Goal: Task Accomplishment & Management: Manage account settings

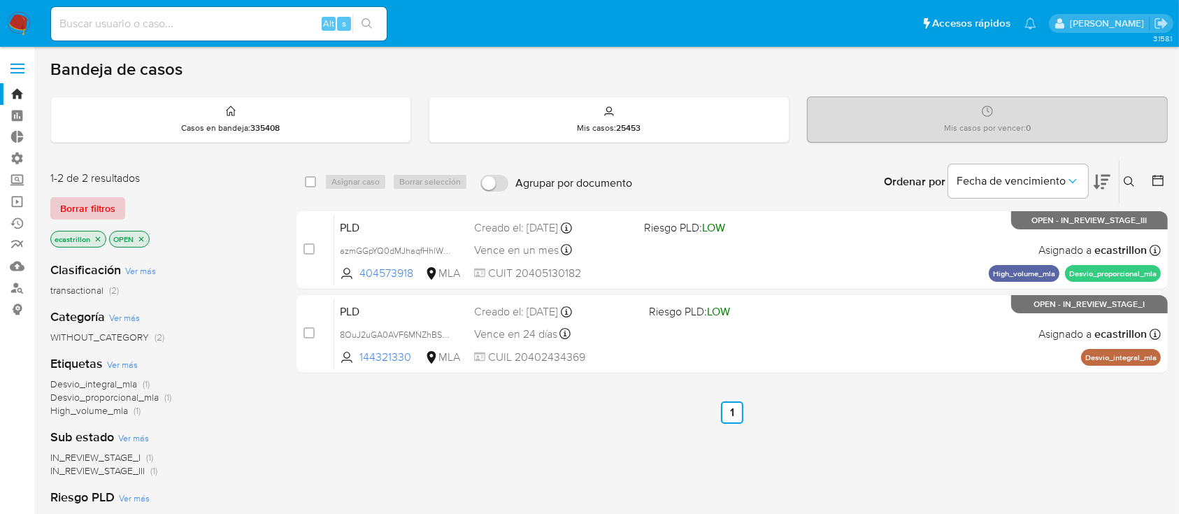
click at [96, 199] on span "Borrar filtros" at bounding box center [87, 209] width 55 height 20
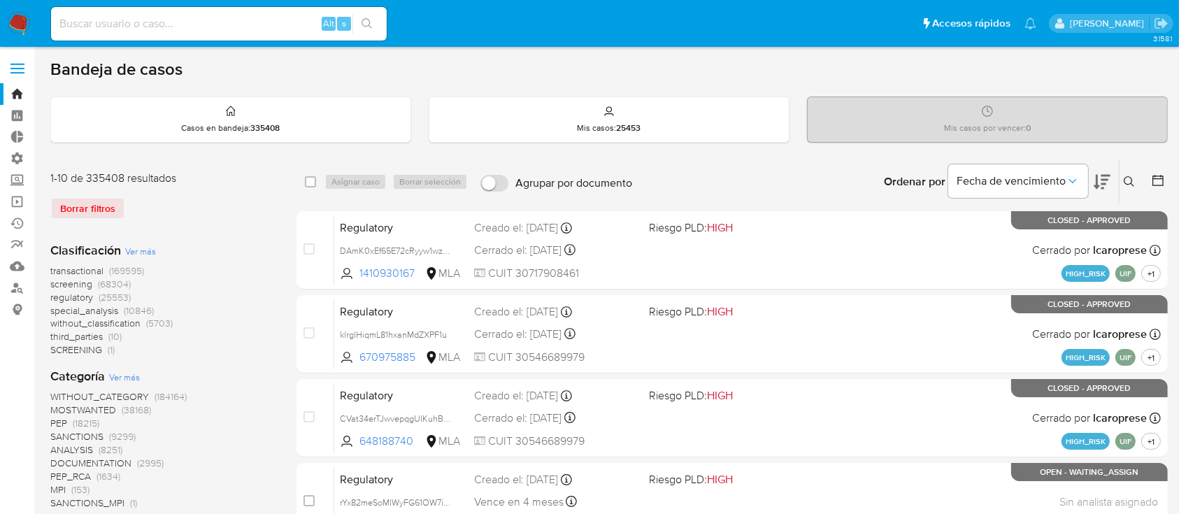
click at [26, 66] on label at bounding box center [17, 68] width 35 height 29
click at [0, 0] on input "checkbox" at bounding box center [0, 0] width 0 height 0
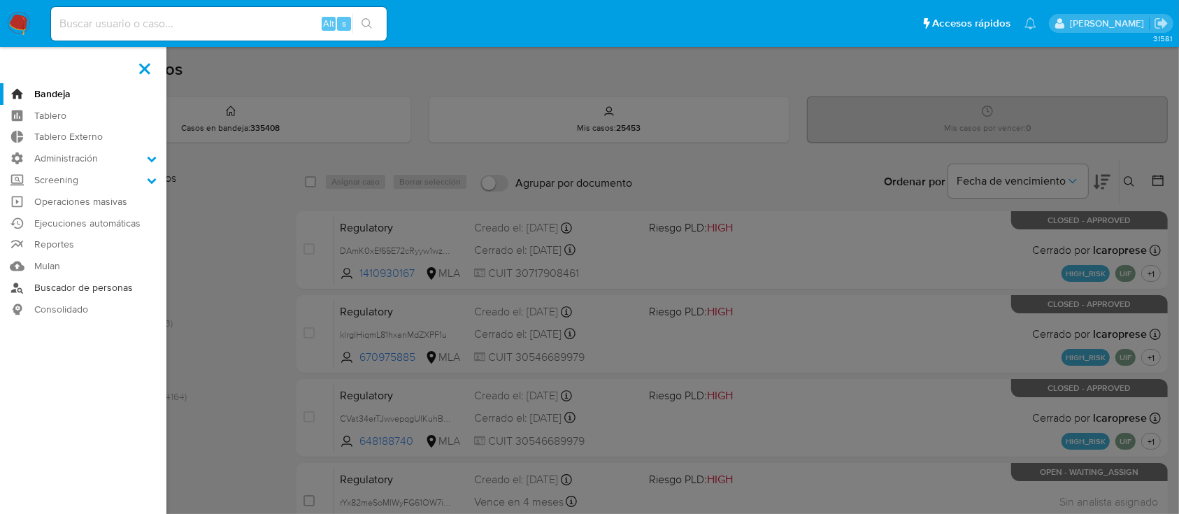
click at [56, 285] on link "Buscador de personas" at bounding box center [83, 288] width 166 height 22
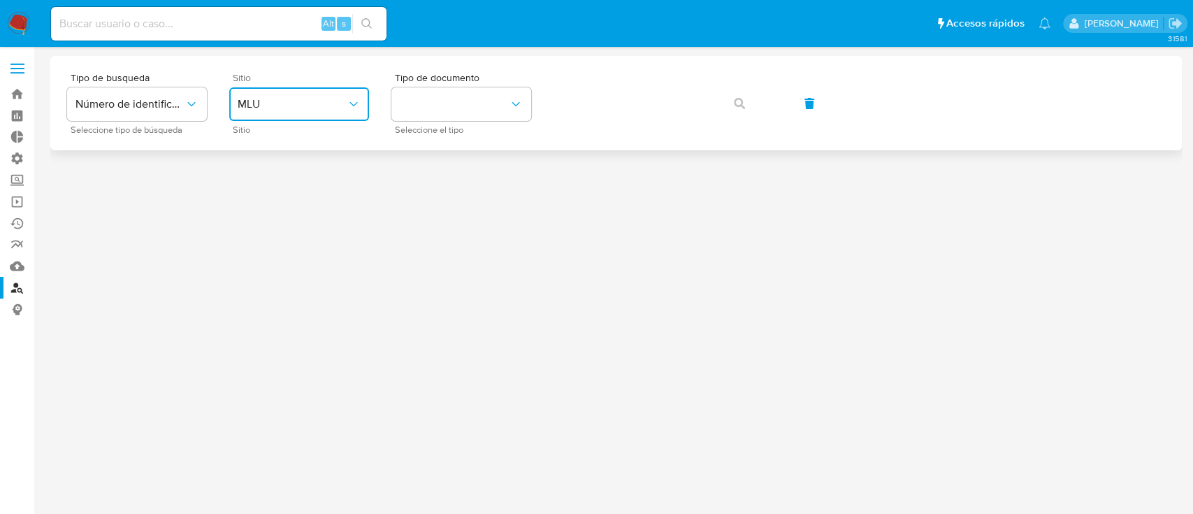
click at [296, 103] on span "MLU" at bounding box center [292, 104] width 109 height 14
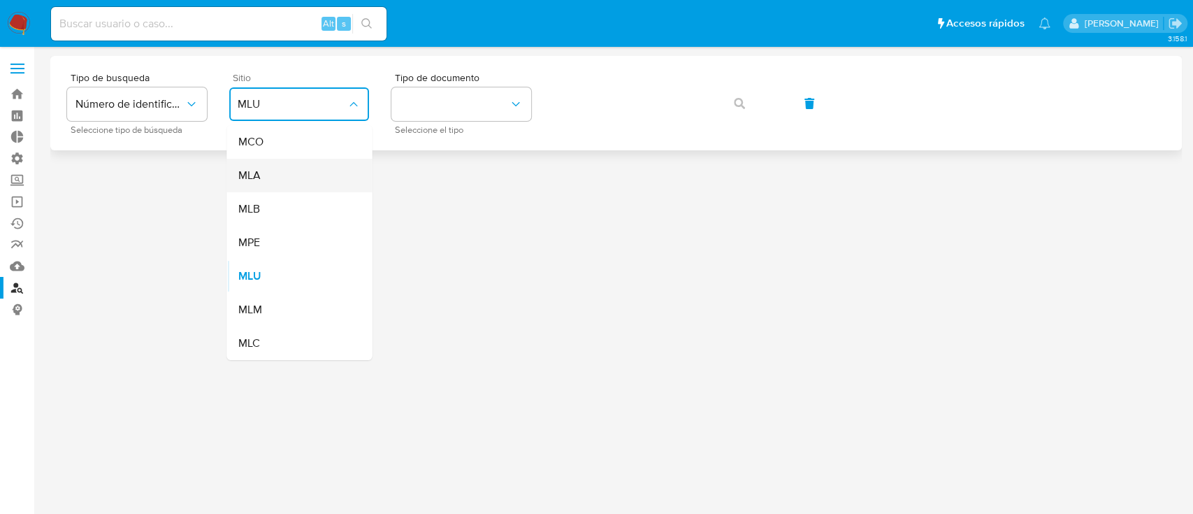
click at [332, 185] on div "MLA" at bounding box center [295, 176] width 115 height 34
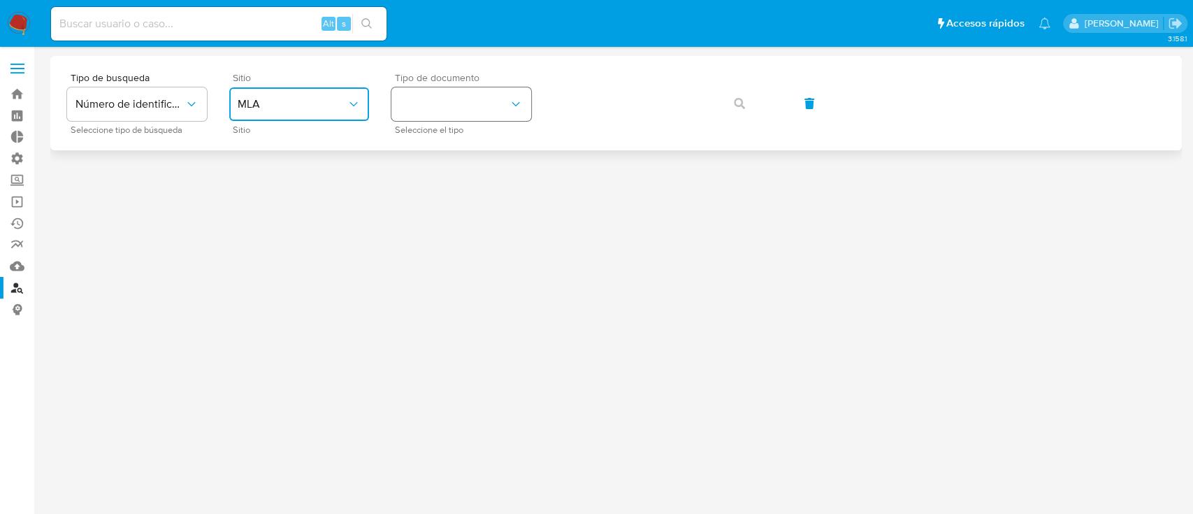
click at [425, 106] on button "identificationType" at bounding box center [461, 104] width 140 height 34
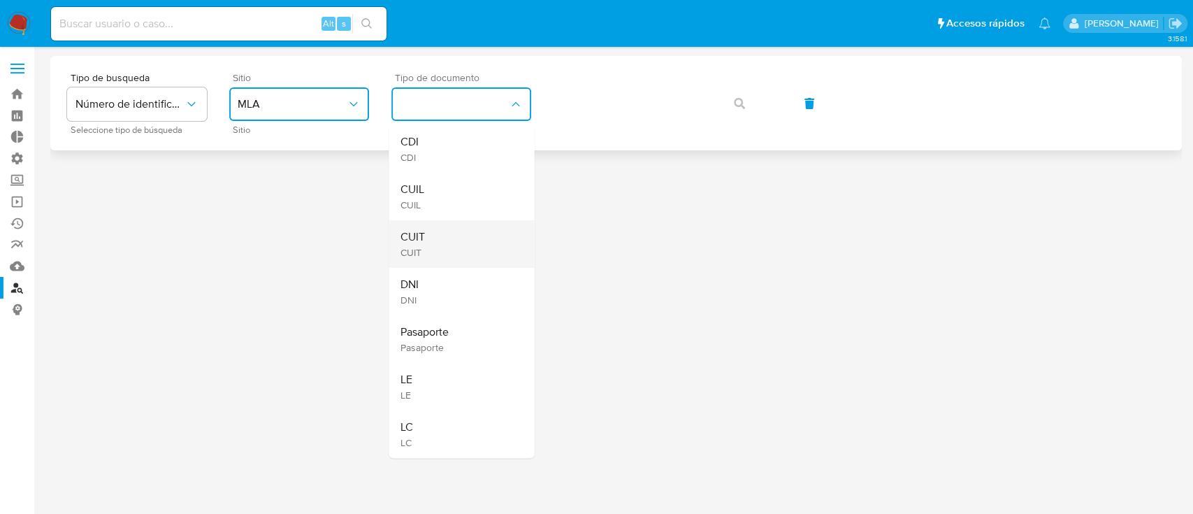
click at [455, 237] on div "CUIT CUIT" at bounding box center [457, 244] width 115 height 48
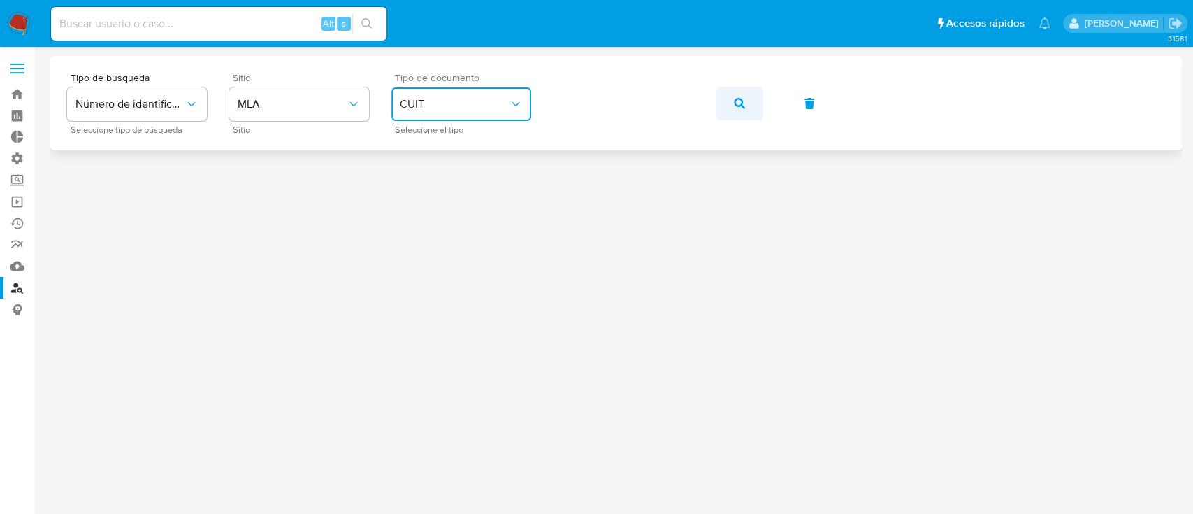
click at [741, 104] on icon "button" at bounding box center [739, 103] width 11 height 11
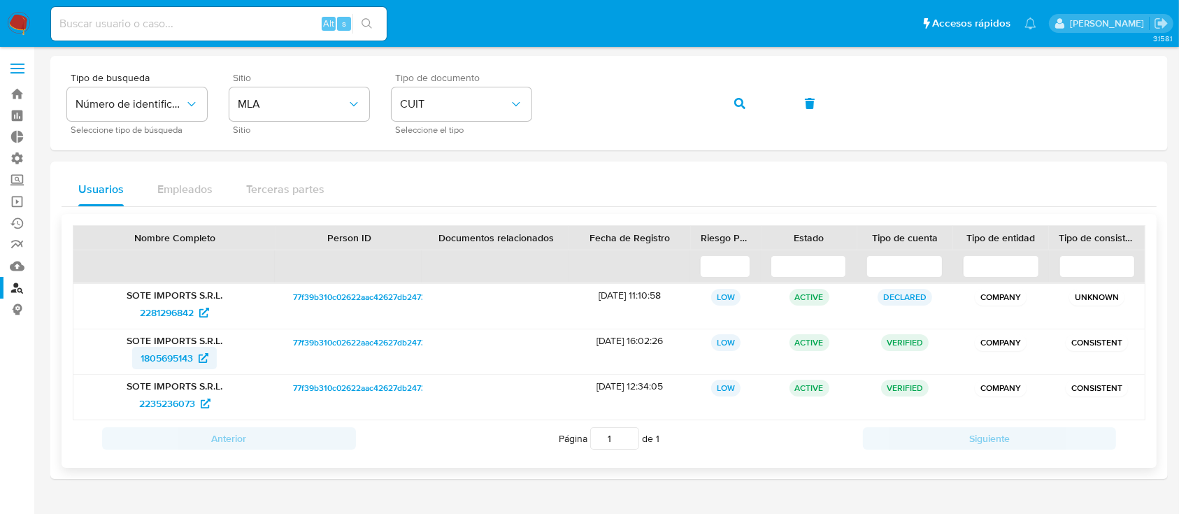
click at [170, 357] on span "1805695143" at bounding box center [166, 358] width 52 height 22
click at [195, 402] on span "2235236073" at bounding box center [167, 403] width 56 height 22
click at [327, 289] on span "77f39b310c02622aac42627db2473590" at bounding box center [366, 297] width 147 height 17
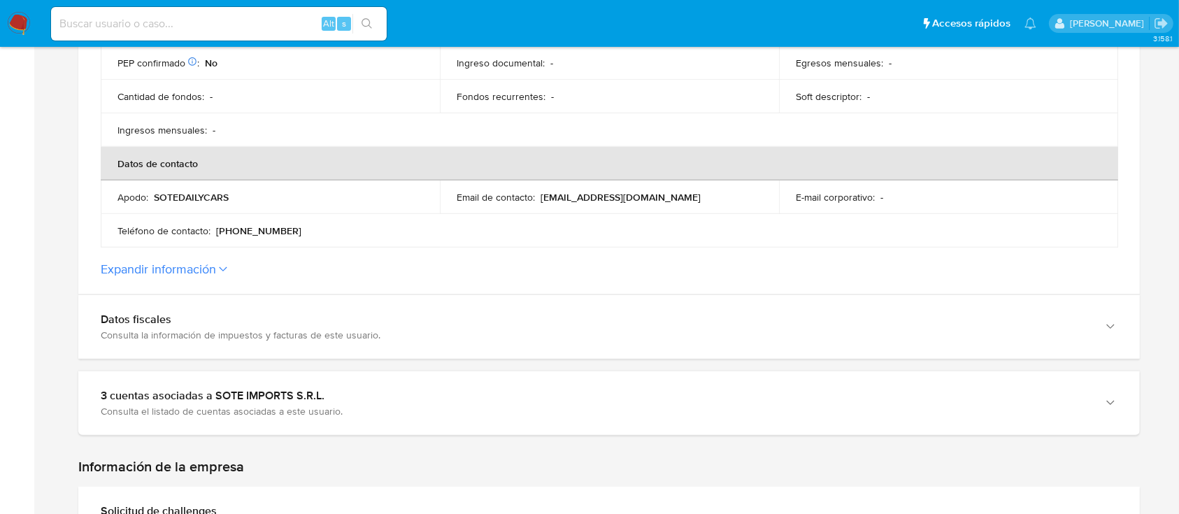
scroll to position [538, 0]
click at [161, 261] on button "Expandir información" at bounding box center [158, 268] width 115 height 15
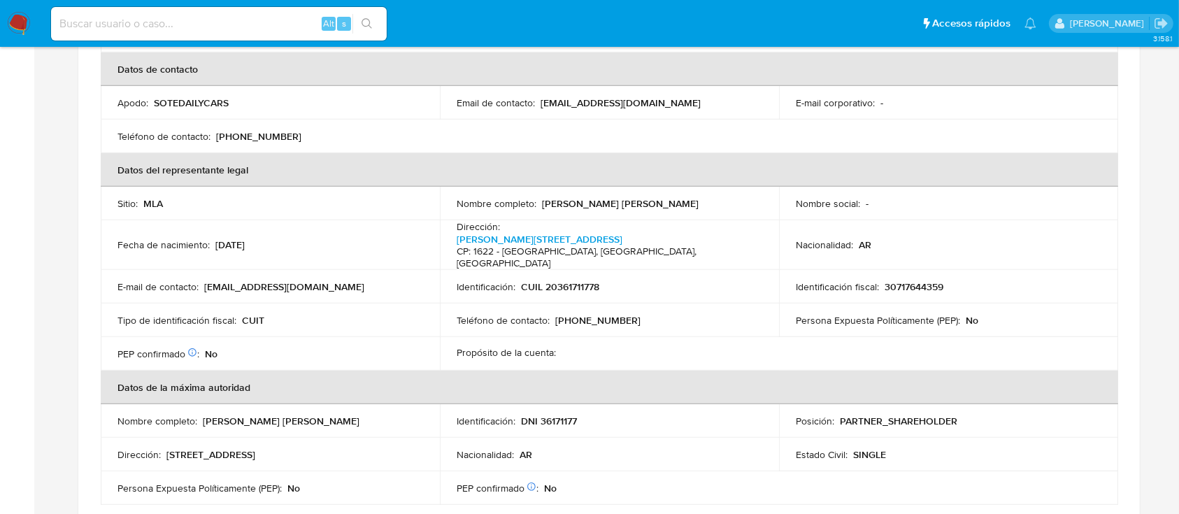
scroll to position [699, 0]
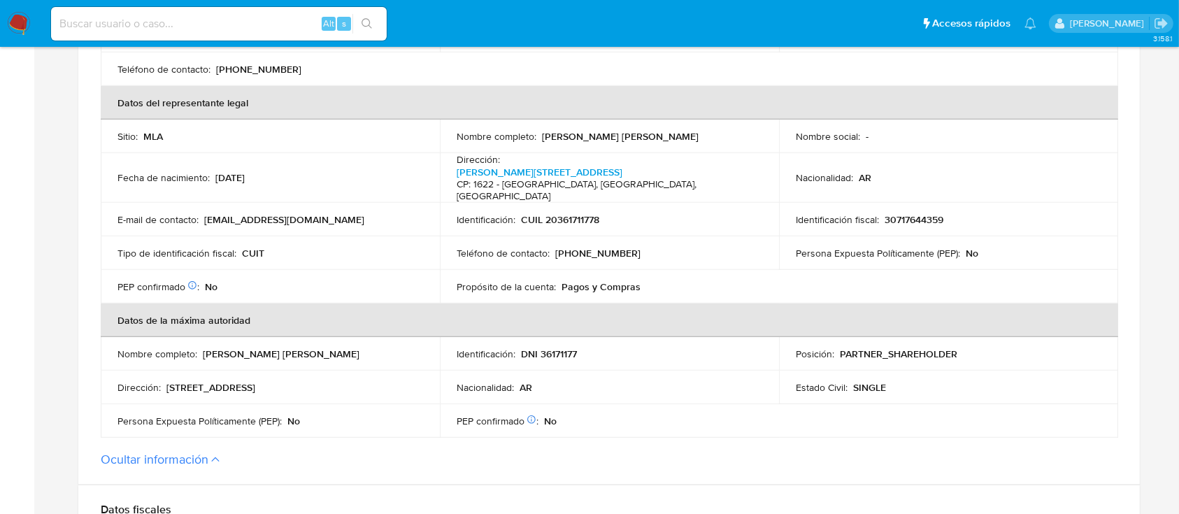
click at [555, 347] on p "DNI 36171177" at bounding box center [549, 353] width 56 height 13
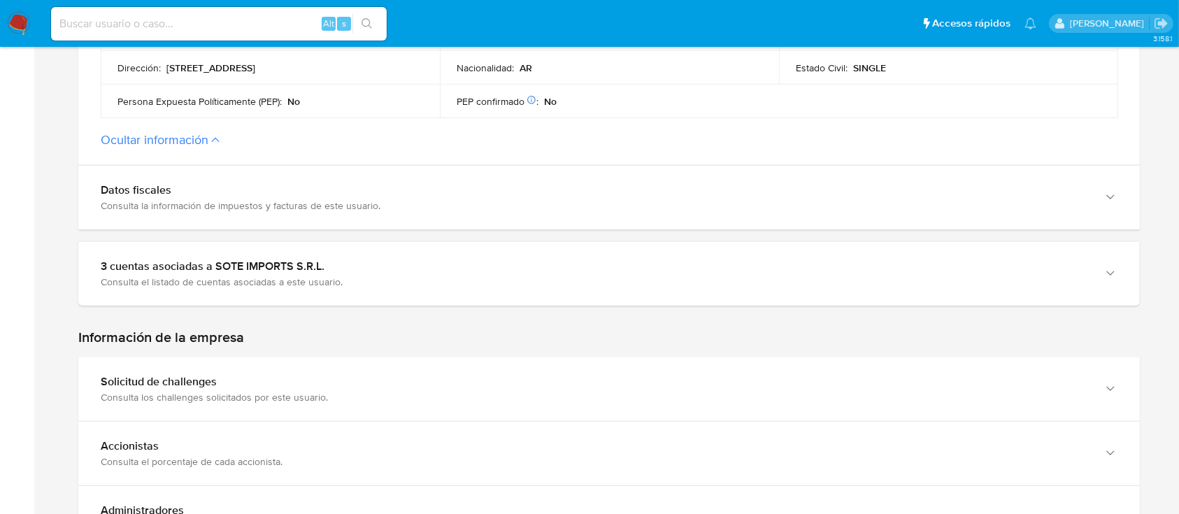
scroll to position [1019, 0]
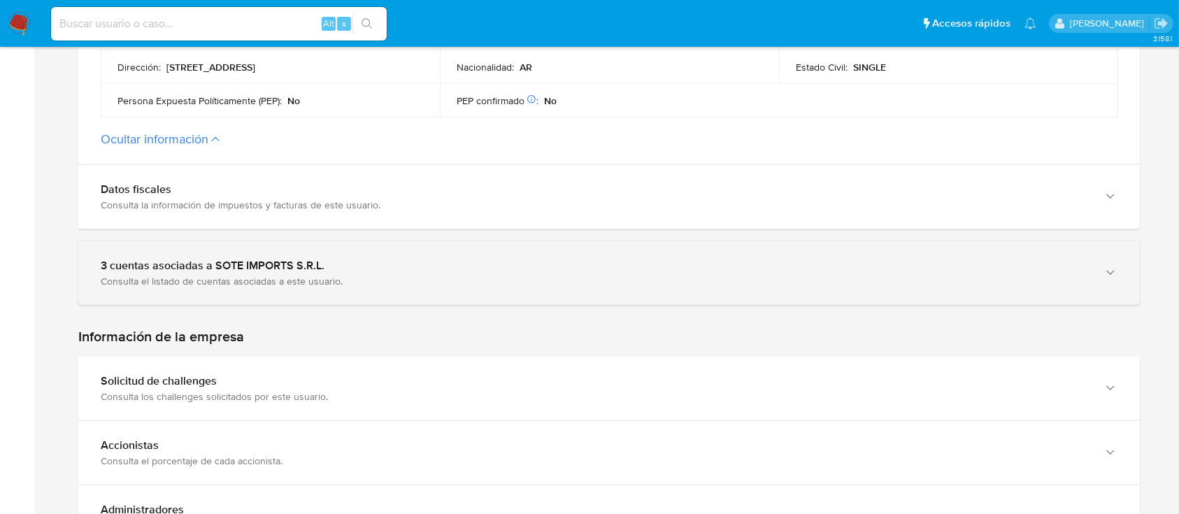
click at [520, 275] on div "Consulta el listado de cuentas asociadas a este usuario." at bounding box center [595, 281] width 988 height 13
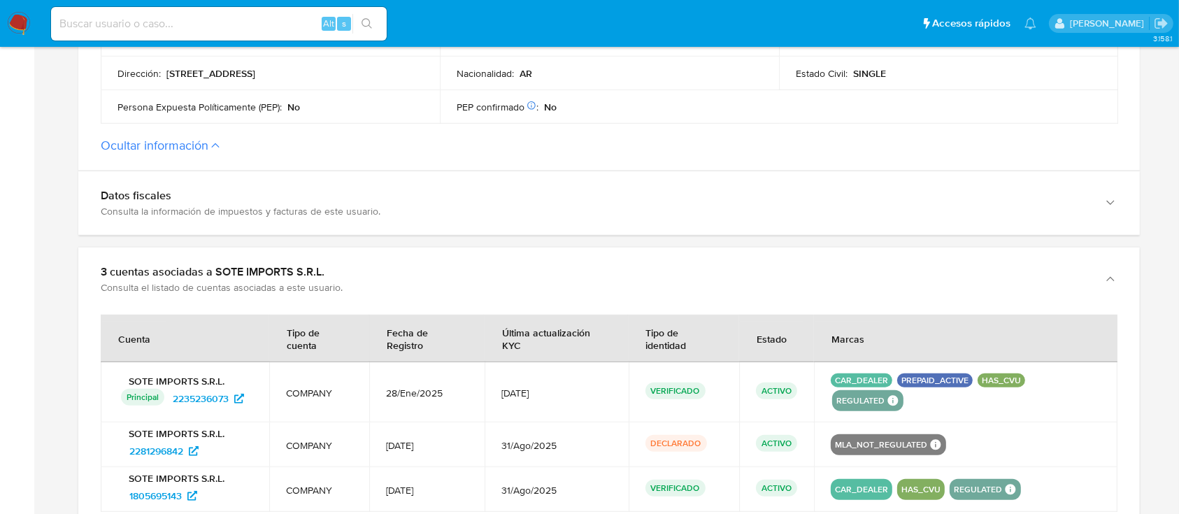
scroll to position [1012, 0]
click at [184, 388] on span "2235236073" at bounding box center [201, 399] width 56 height 22
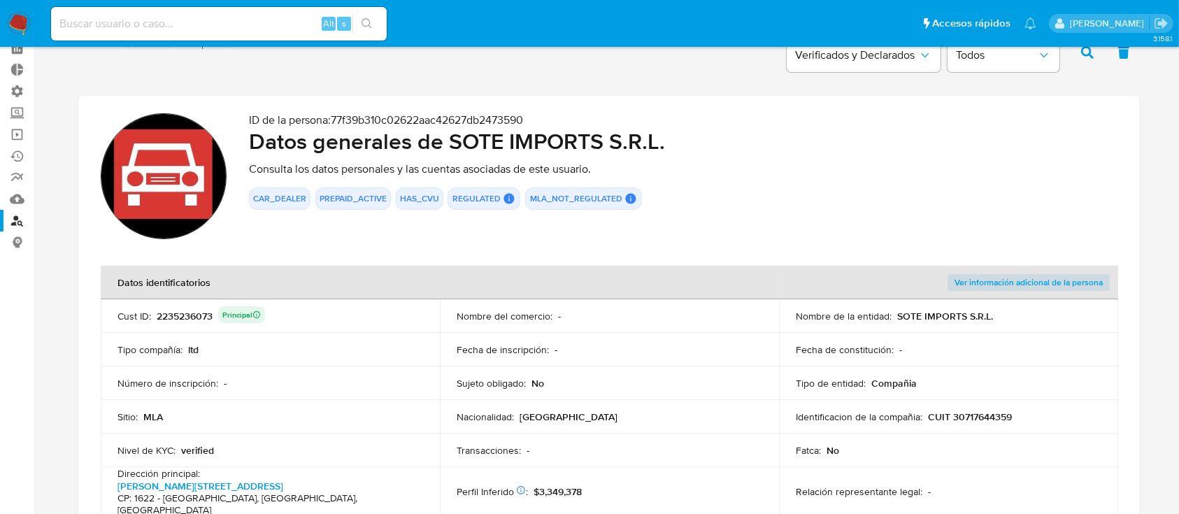
scroll to position [0, 0]
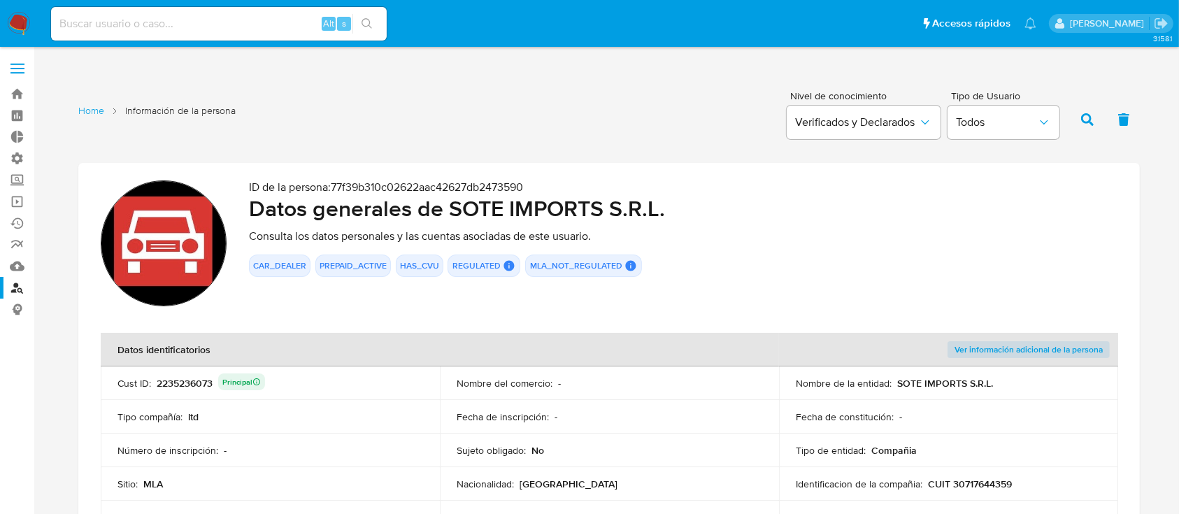
click at [960, 484] on p "CUIT 30717644359" at bounding box center [970, 483] width 84 height 13
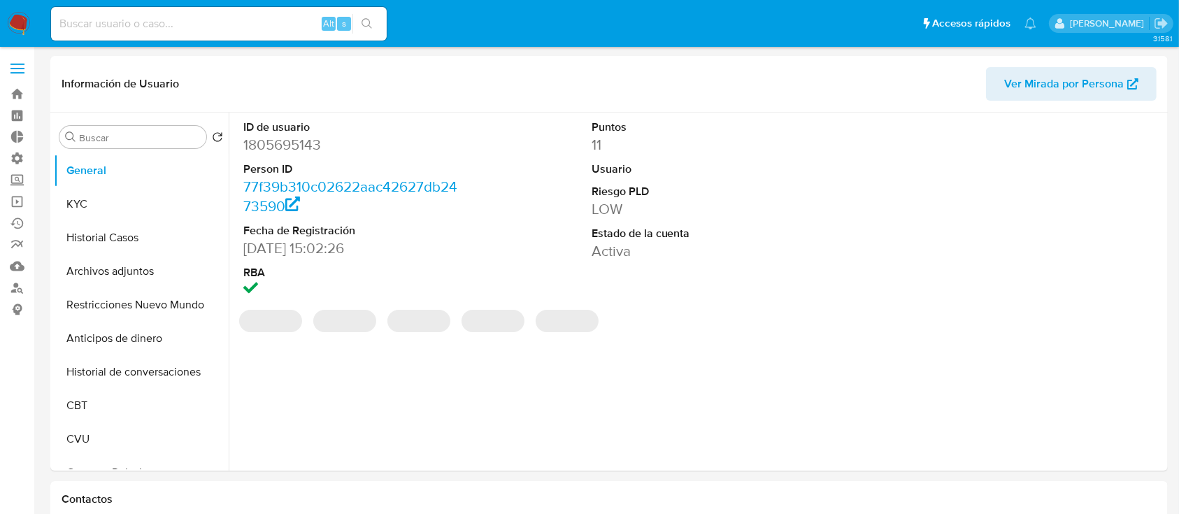
select select "10"
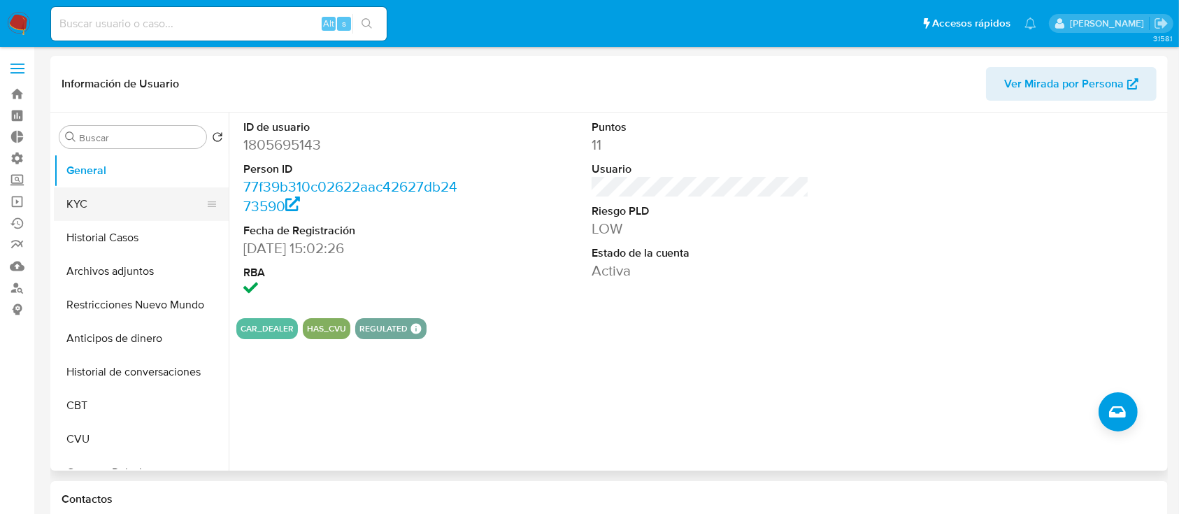
click at [173, 199] on button "KYC" at bounding box center [136, 204] width 164 height 34
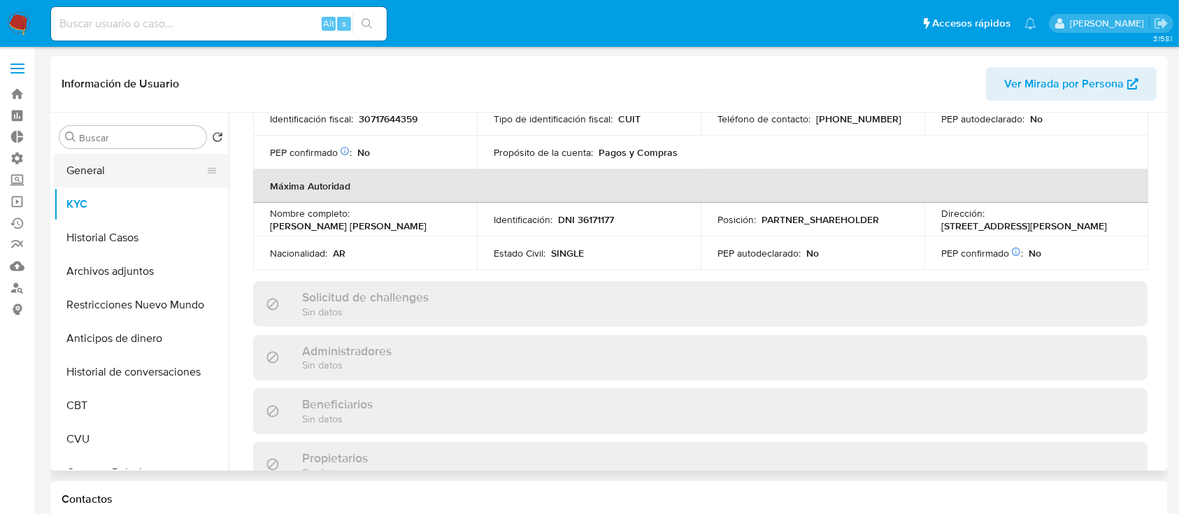
click at [85, 166] on button "General" at bounding box center [136, 171] width 164 height 34
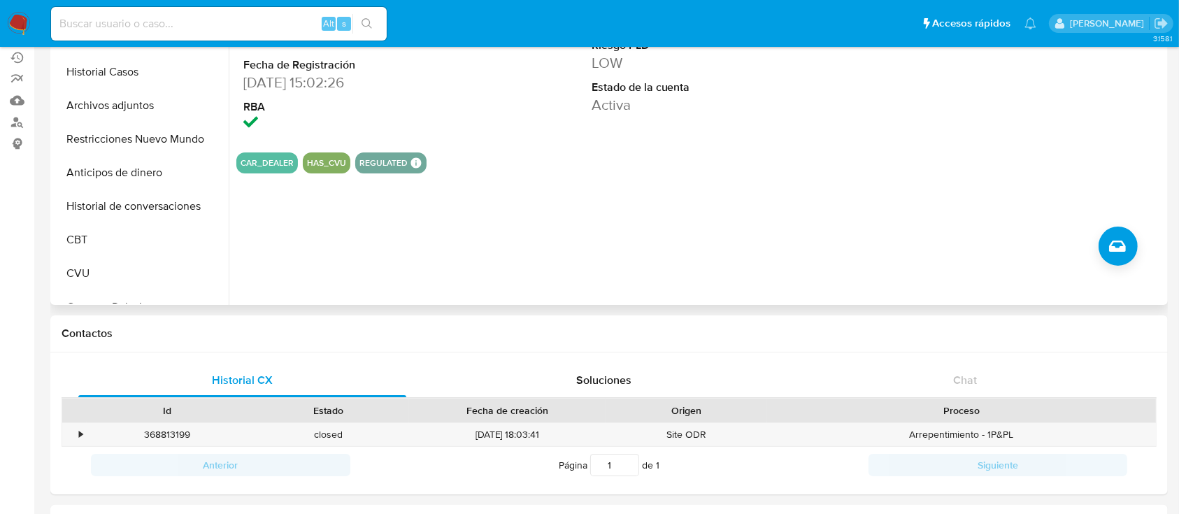
scroll to position [377, 0]
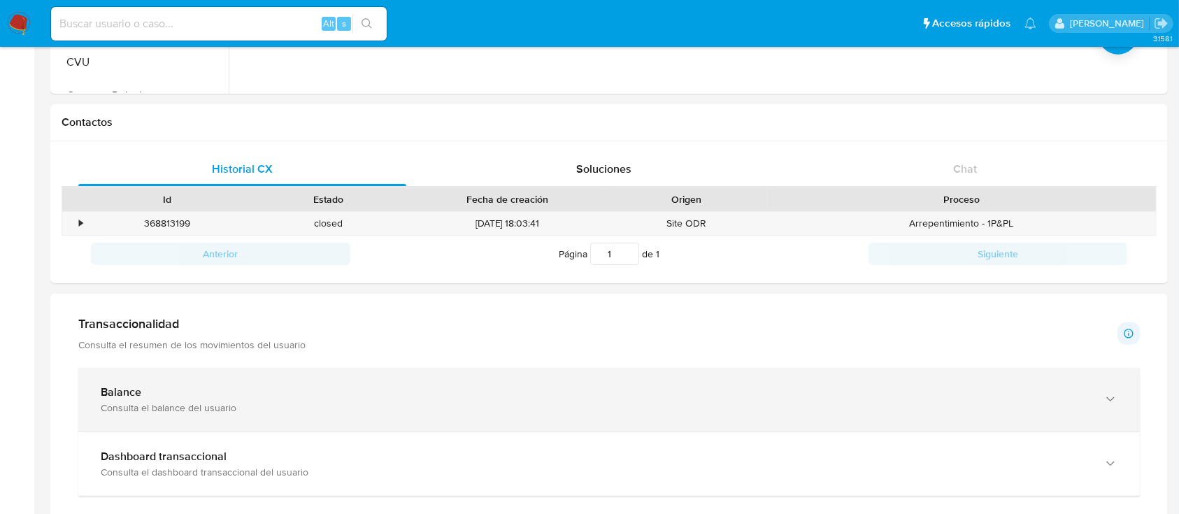
click at [264, 392] on div "Balance" at bounding box center [595, 392] width 988 height 14
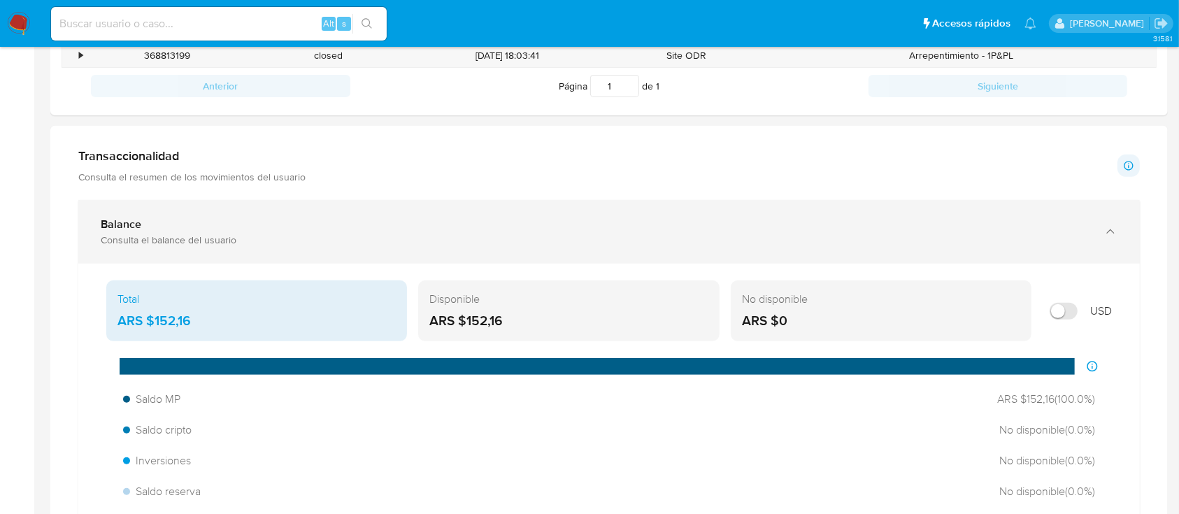
scroll to position [546, 0]
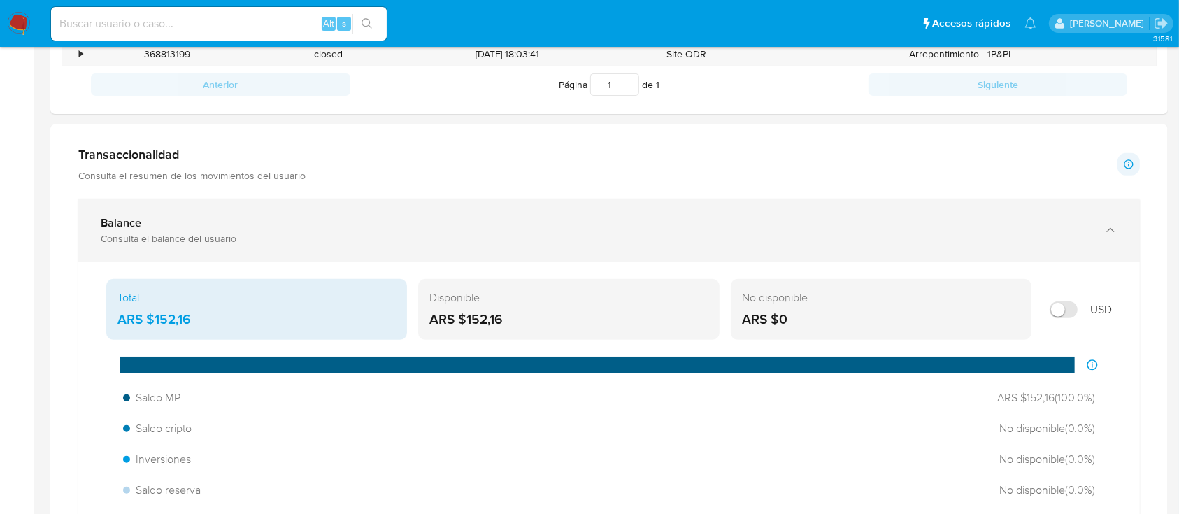
click at [409, 216] on div "Balance" at bounding box center [595, 223] width 988 height 14
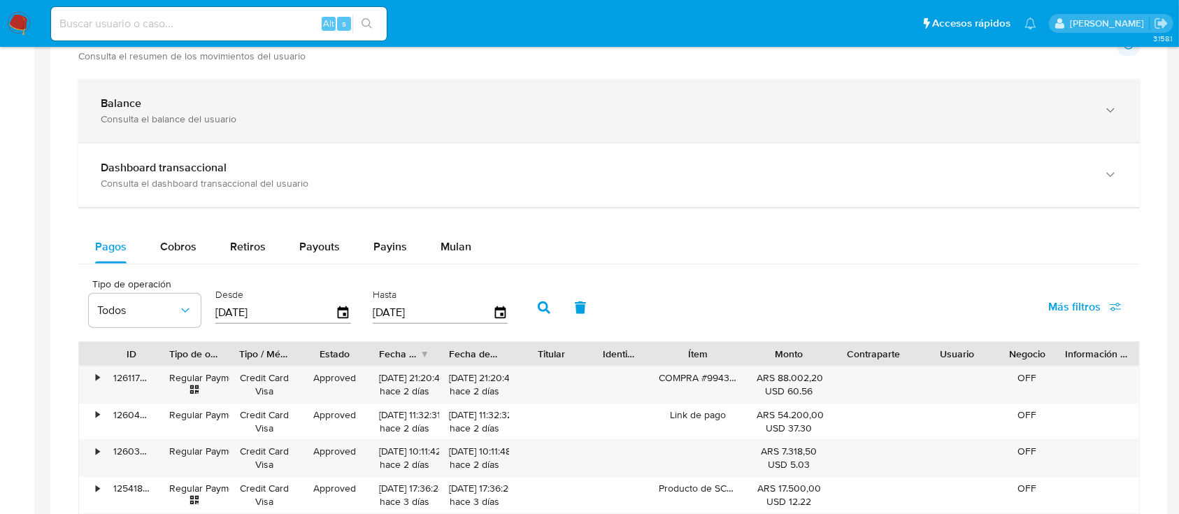
scroll to position [665, 0]
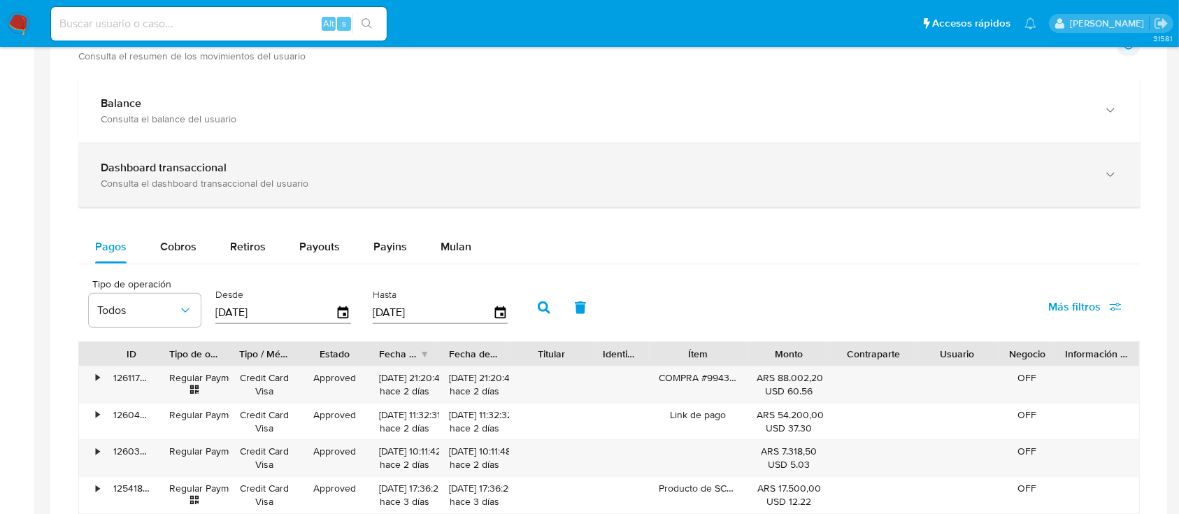
click at [246, 182] on div "Consulta el dashboard transaccional del usuario" at bounding box center [595, 183] width 988 height 13
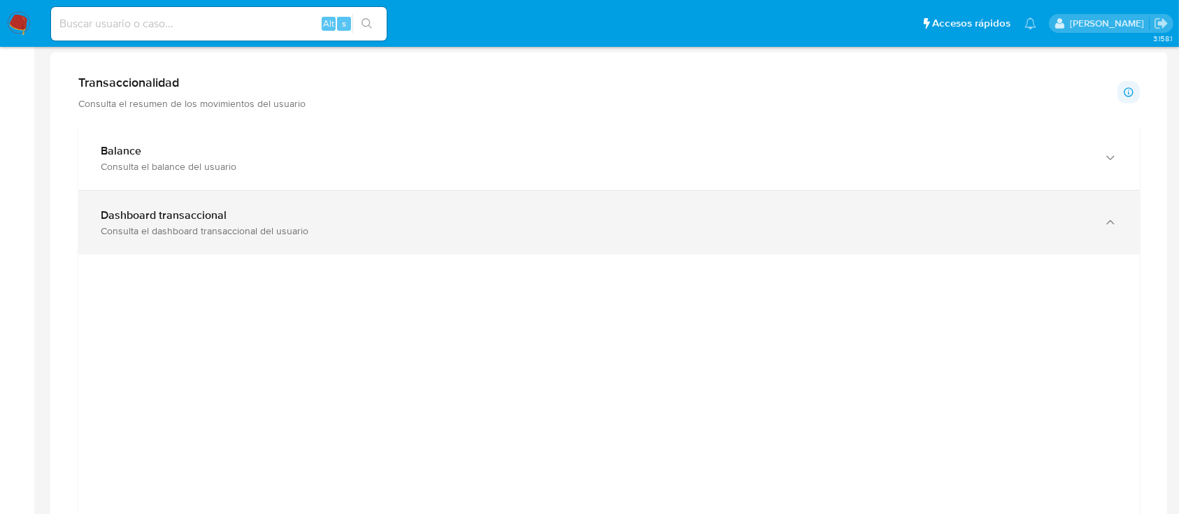
scroll to position [839, 0]
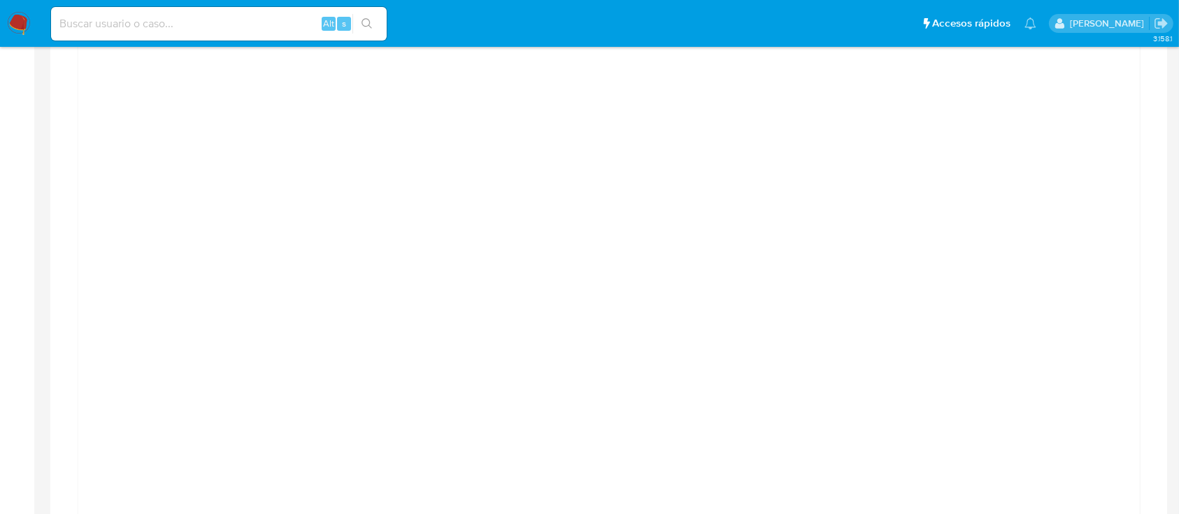
click at [1129, 180] on div at bounding box center [608, 362] width 1061 height 657
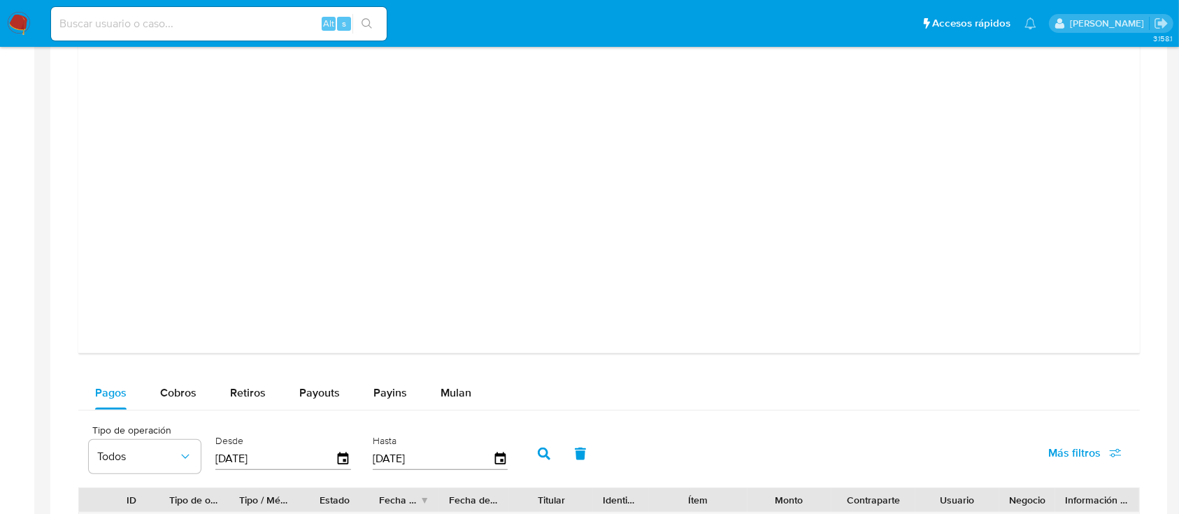
scroll to position [1304, 0]
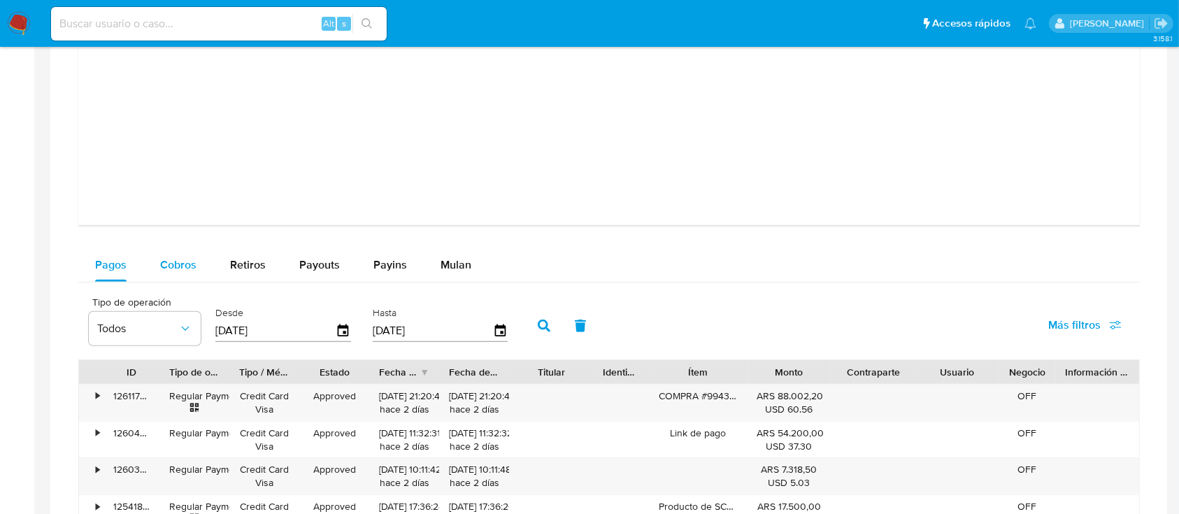
click at [198, 263] on button "Cobros" at bounding box center [178, 265] width 70 height 34
select select "10"
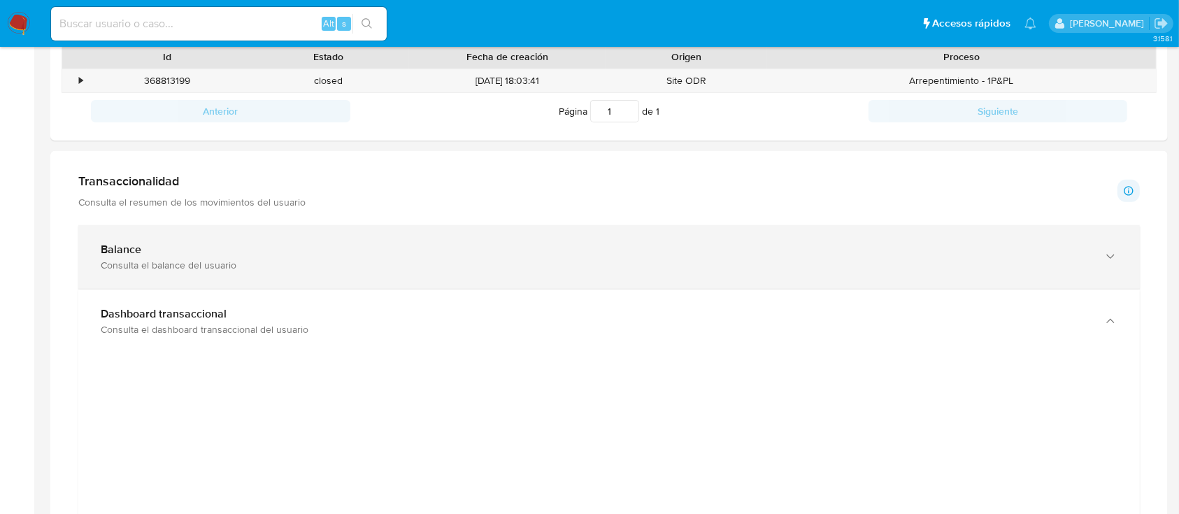
scroll to position [559, 0]
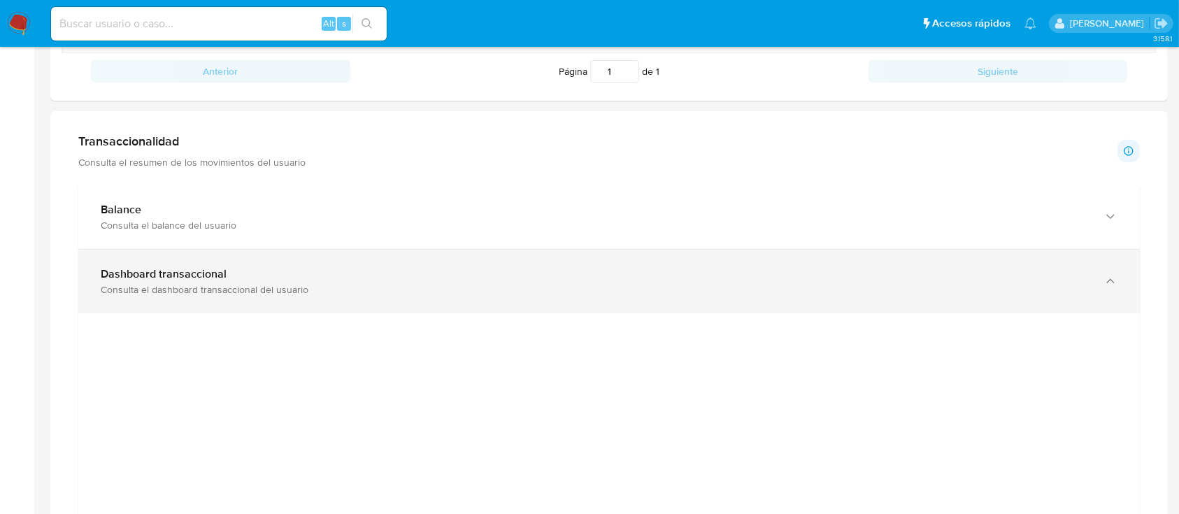
click at [995, 285] on div "Consulta el dashboard transaccional del usuario" at bounding box center [595, 289] width 988 height 13
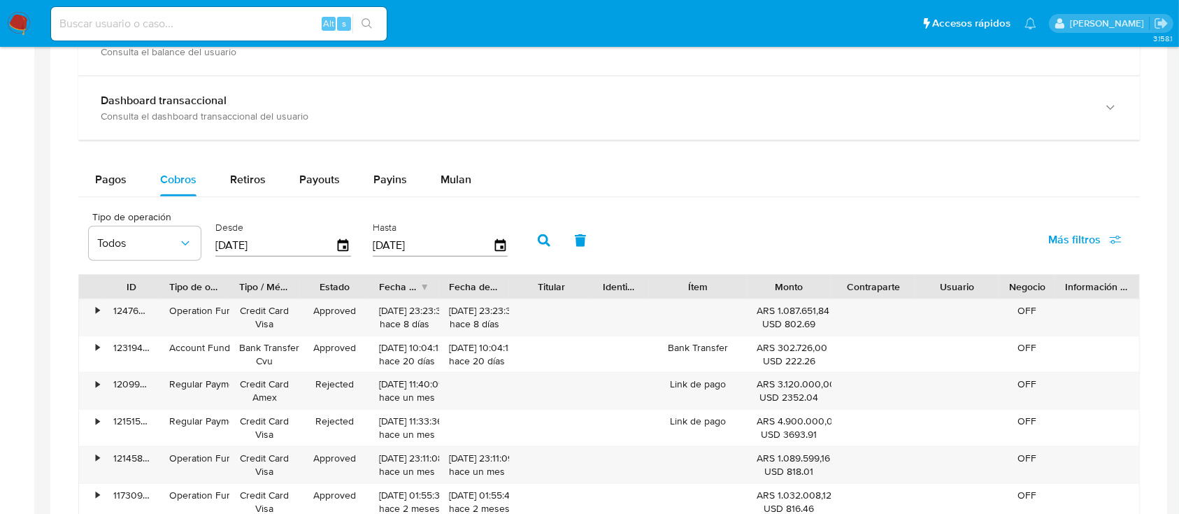
scroll to position [839, 0]
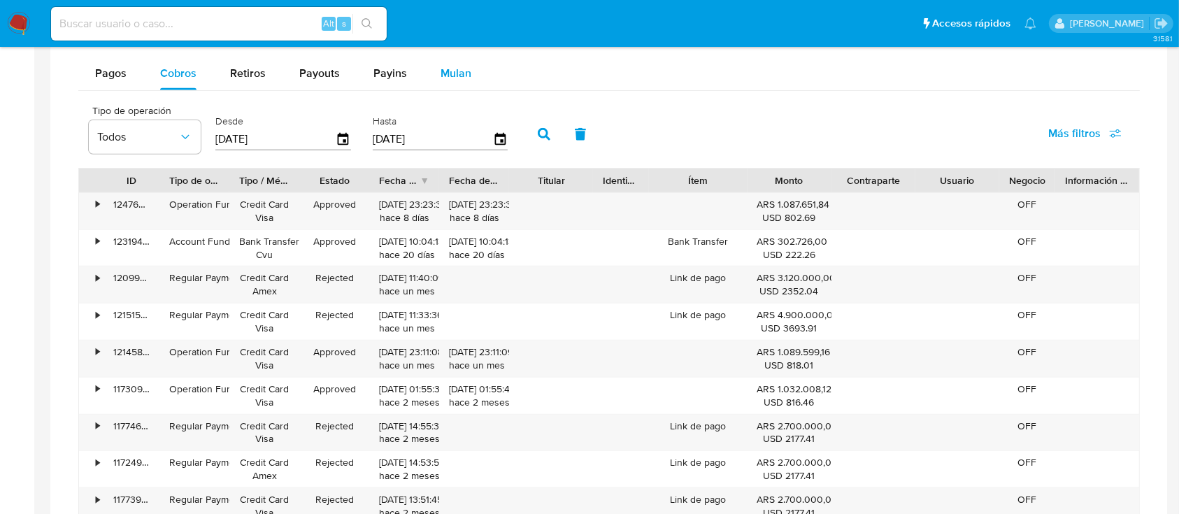
click at [462, 70] on span "Mulan" at bounding box center [455, 73] width 31 height 16
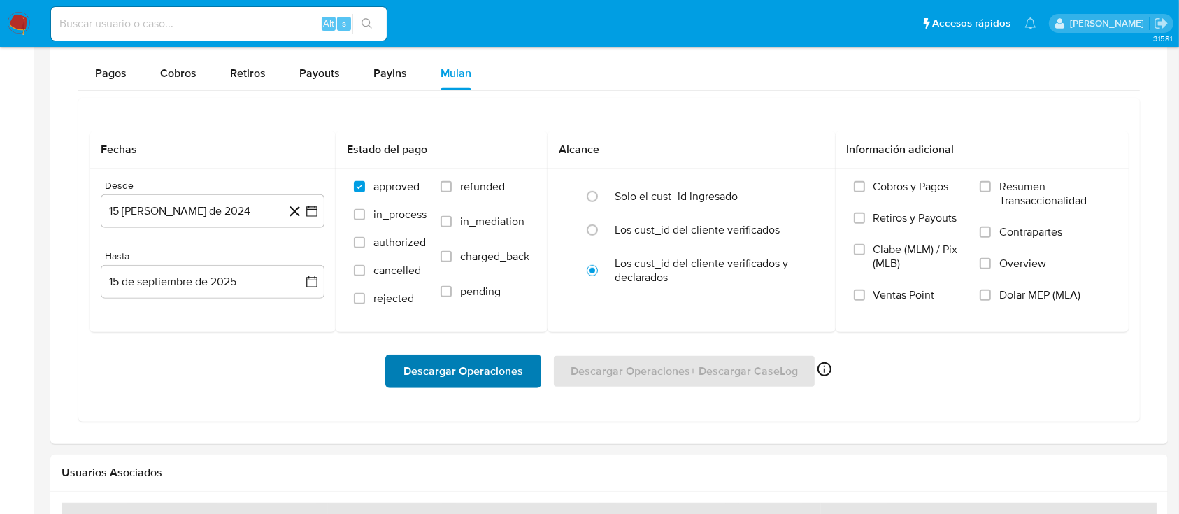
click at [494, 380] on span "Descargar Operaciones" at bounding box center [463, 371] width 120 height 31
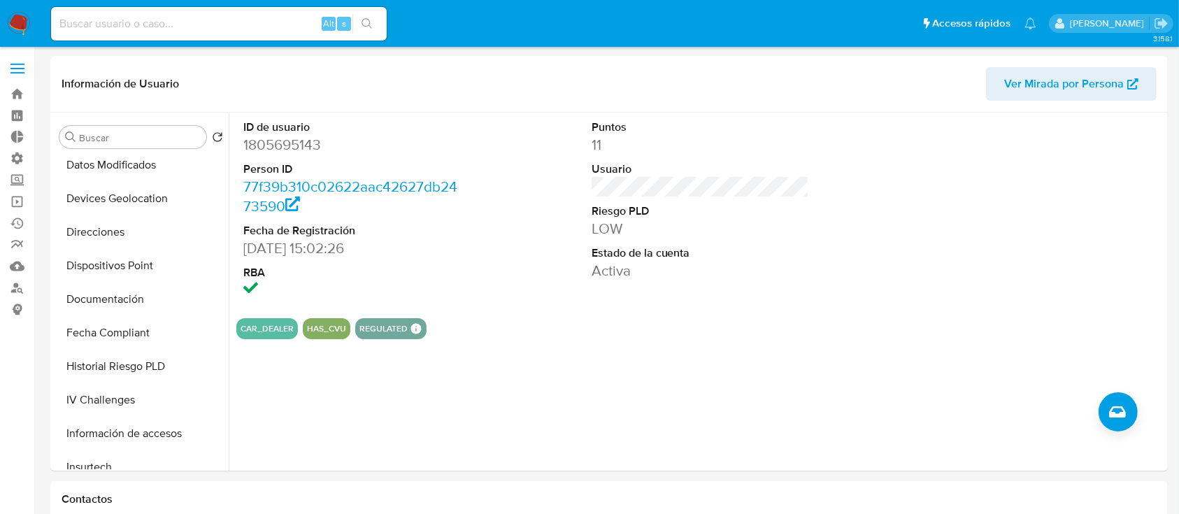
scroll to position [369, 0]
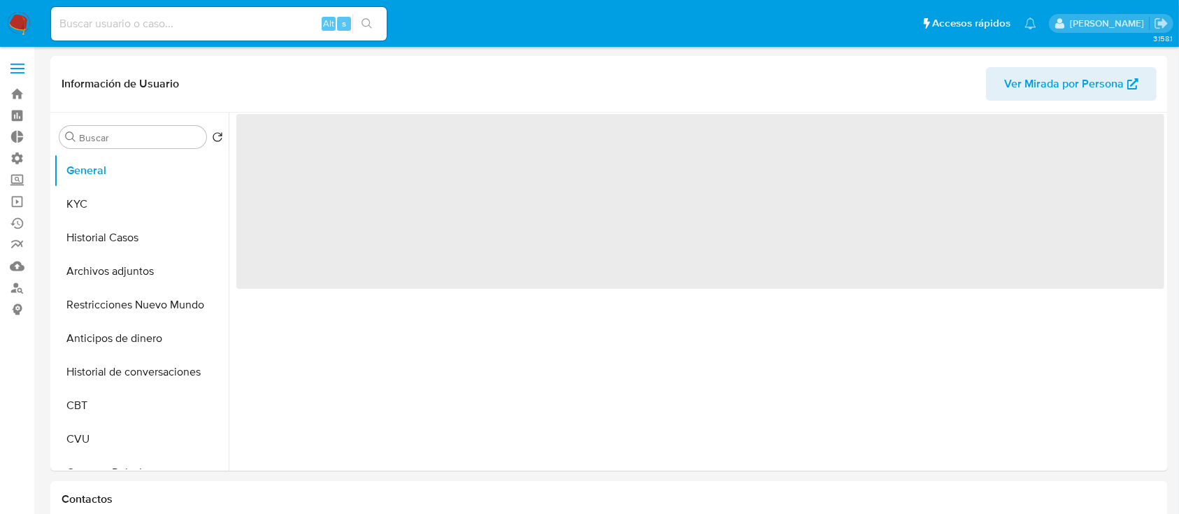
select select "10"
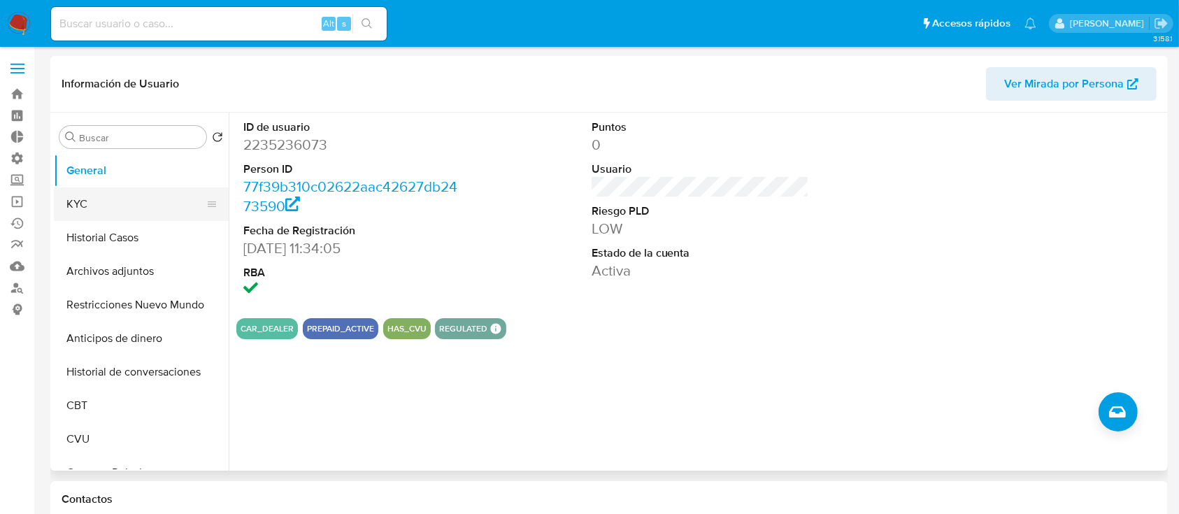
click at [147, 208] on button "KYC" at bounding box center [136, 204] width 164 height 34
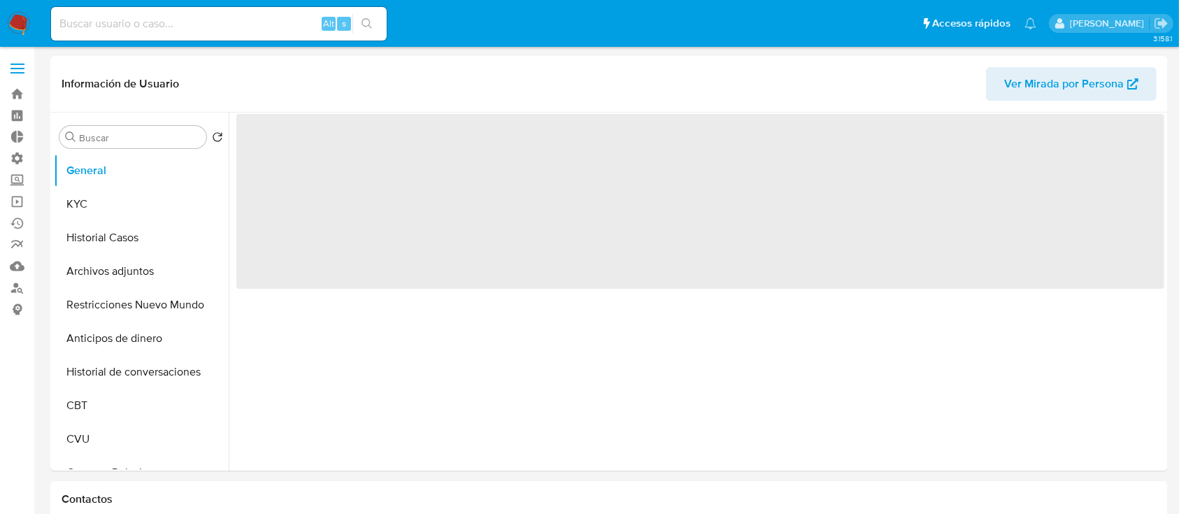
select select "10"
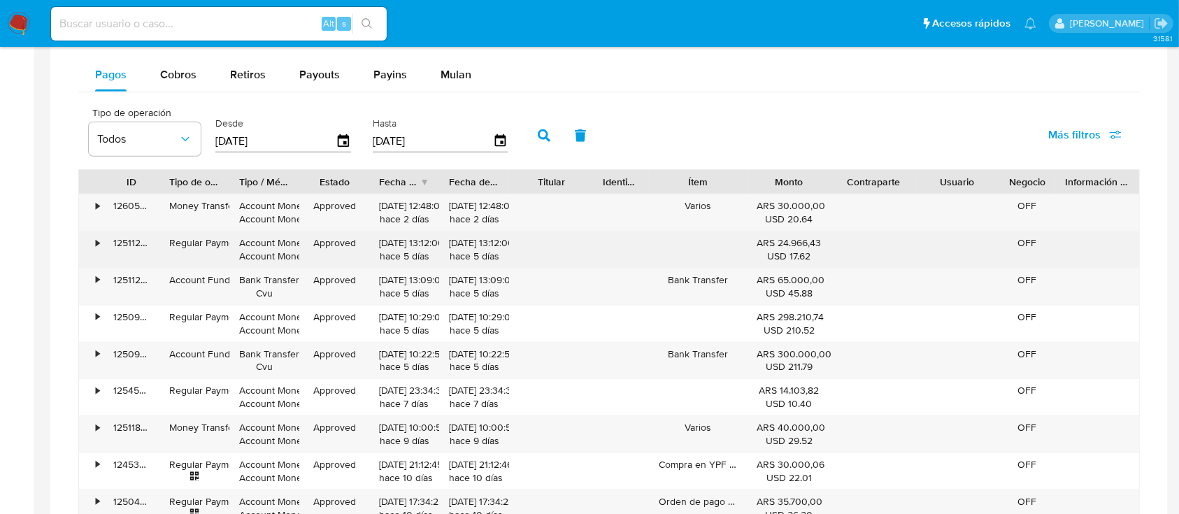
scroll to position [745, 0]
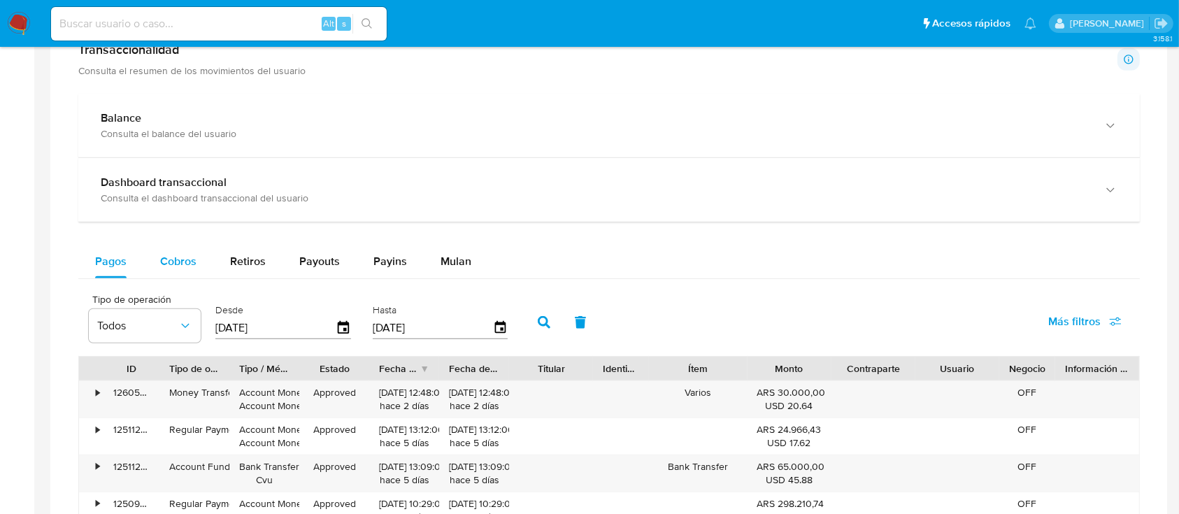
click at [184, 265] on span "Cobros" at bounding box center [178, 261] width 36 height 16
select select "10"
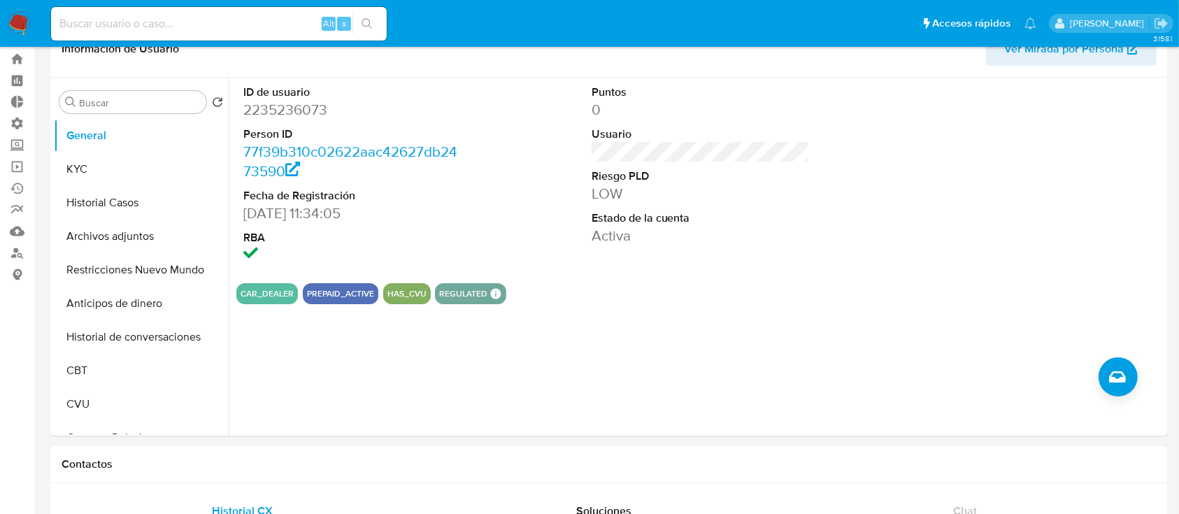
scroll to position [0, 0]
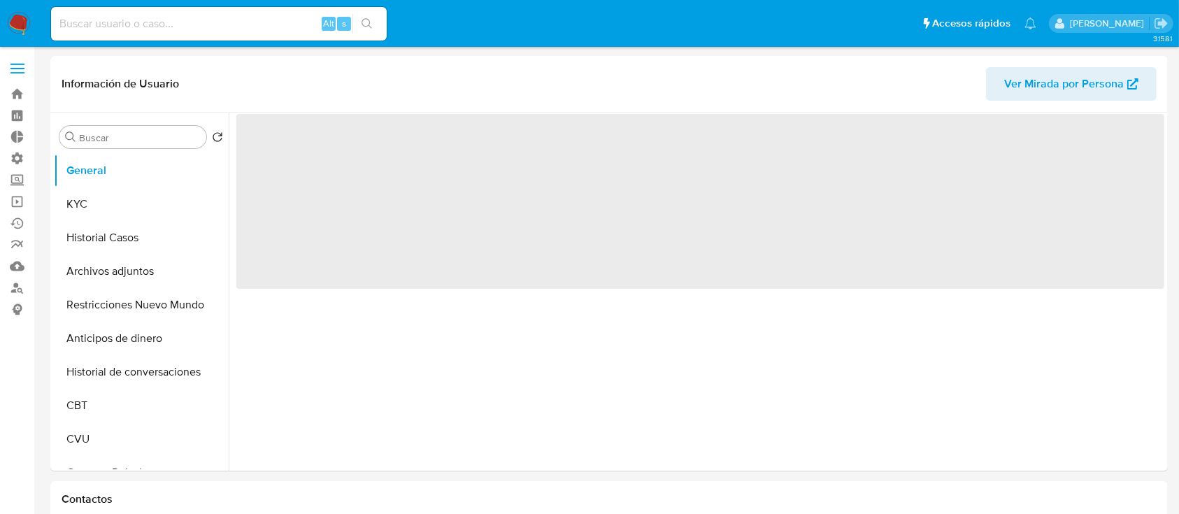
select select "10"
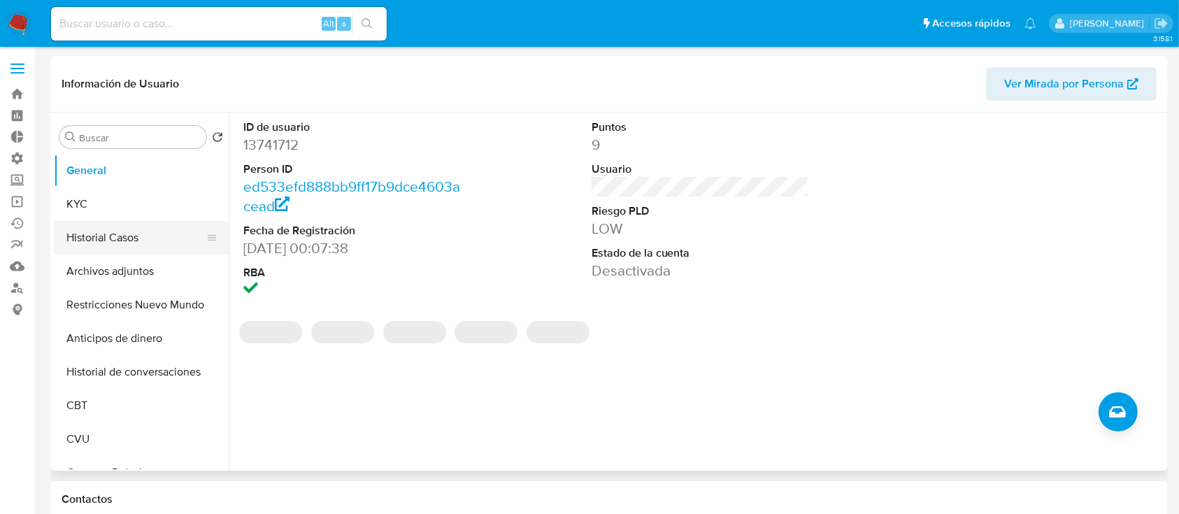
click at [140, 223] on button "Historial Casos" at bounding box center [136, 238] width 164 height 34
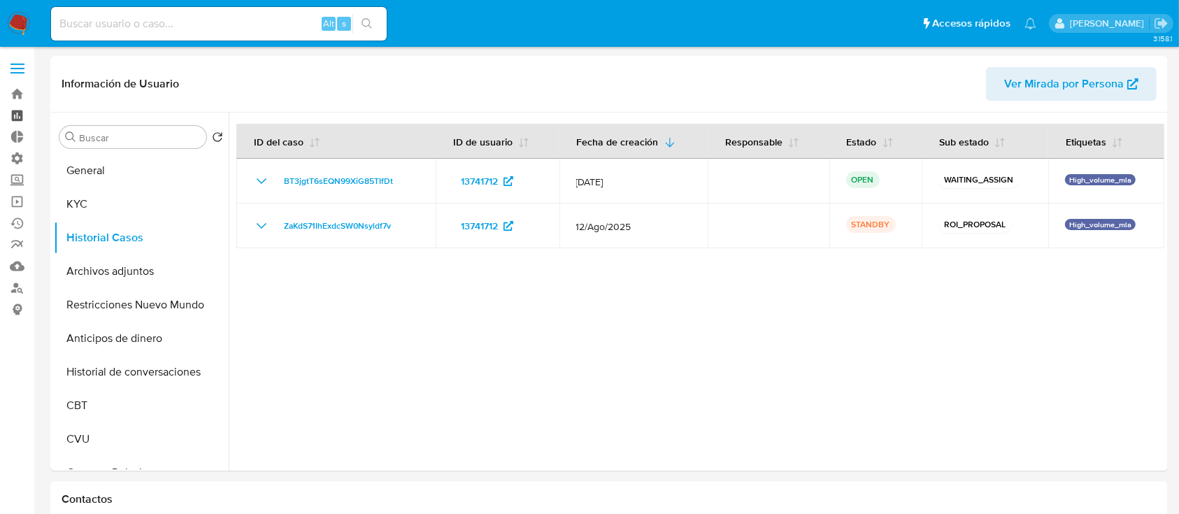
click at [17, 105] on link "Tablero" at bounding box center [83, 116] width 166 height 22
click at [21, 92] on link "Bandeja" at bounding box center [83, 94] width 166 height 22
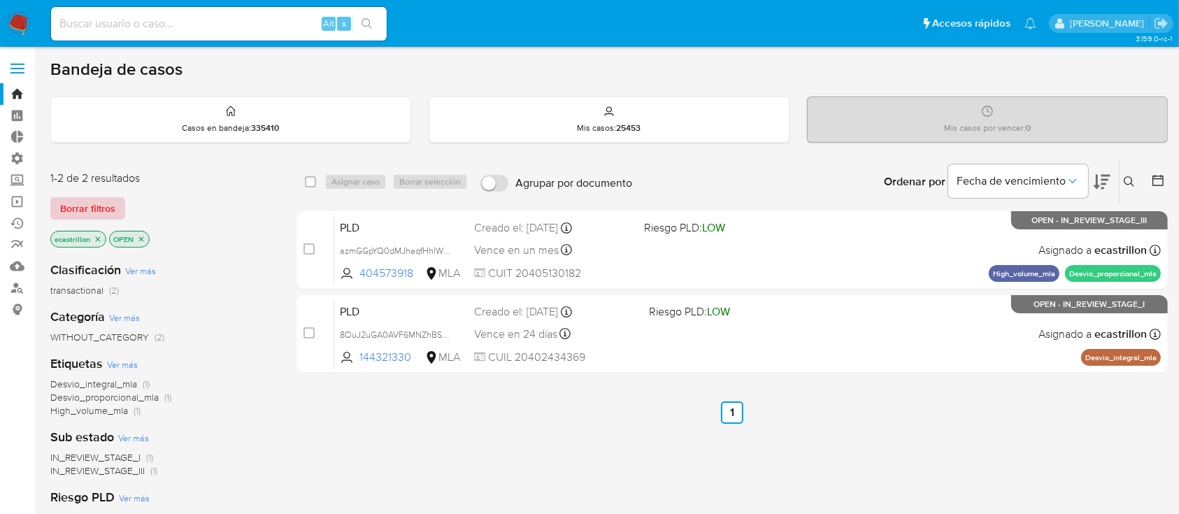
click at [94, 213] on span "Borrar filtros" at bounding box center [87, 209] width 55 height 20
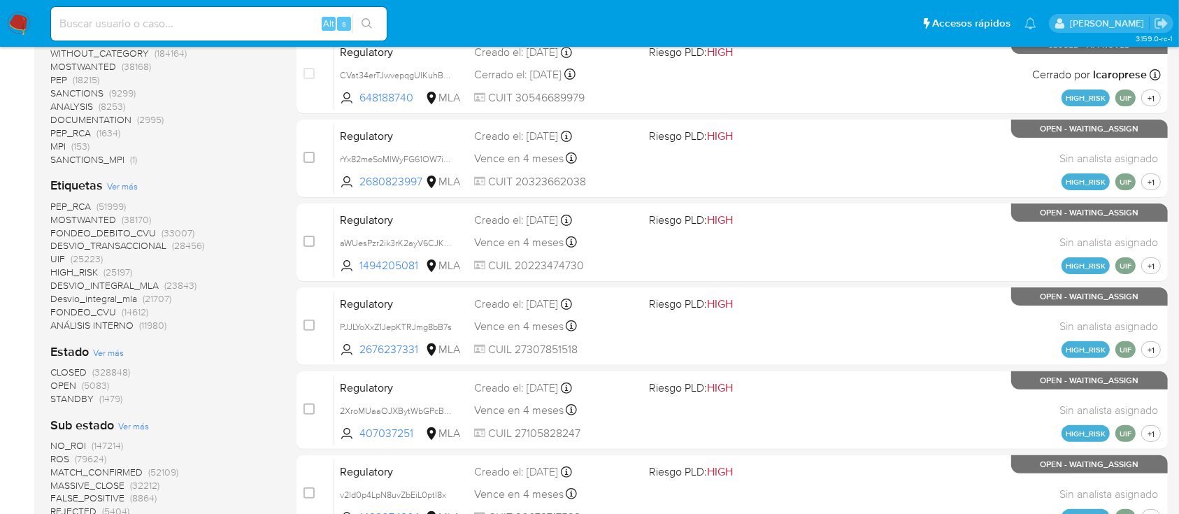
scroll to position [373, 0]
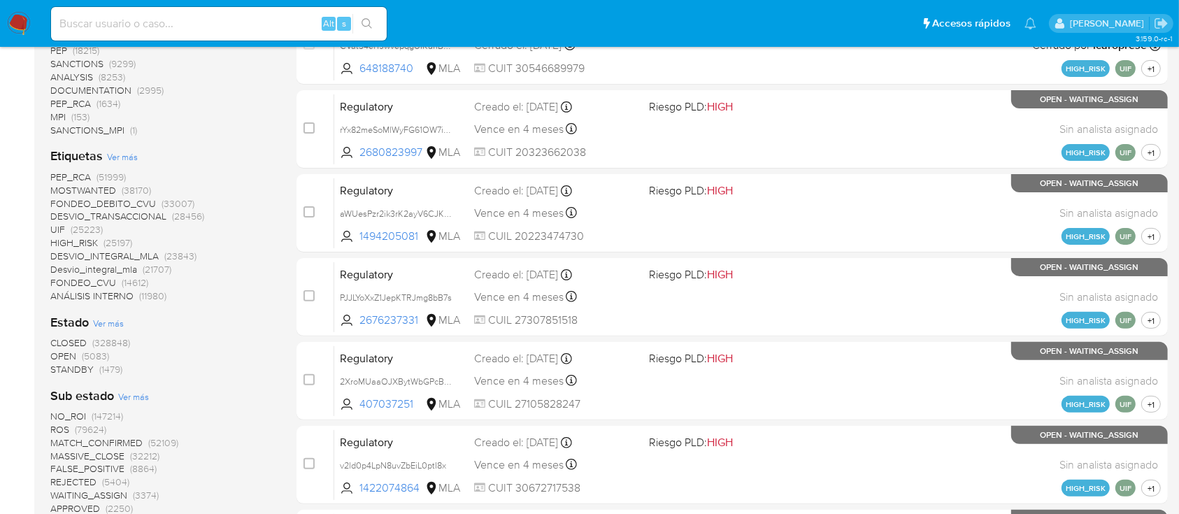
click at [68, 356] on span "OPEN" at bounding box center [63, 356] width 26 height 14
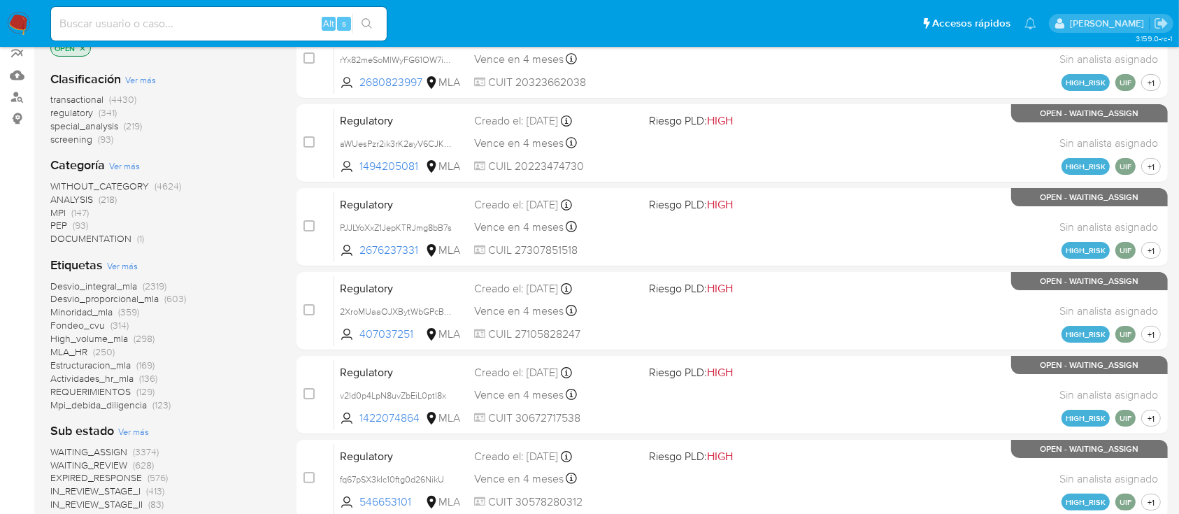
scroll to position [93, 0]
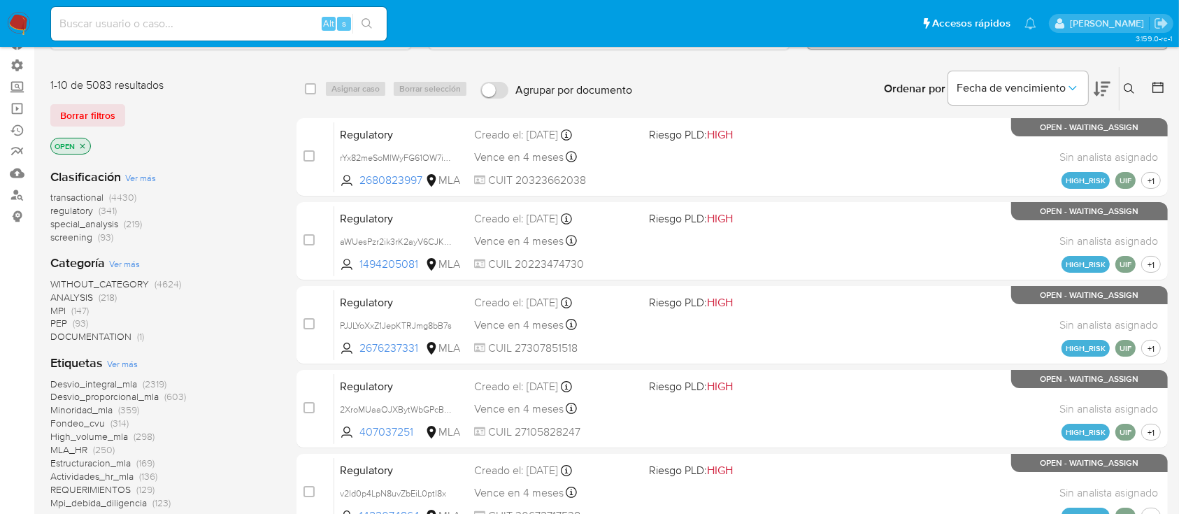
click at [81, 196] on span "transactional" at bounding box center [76, 197] width 53 height 14
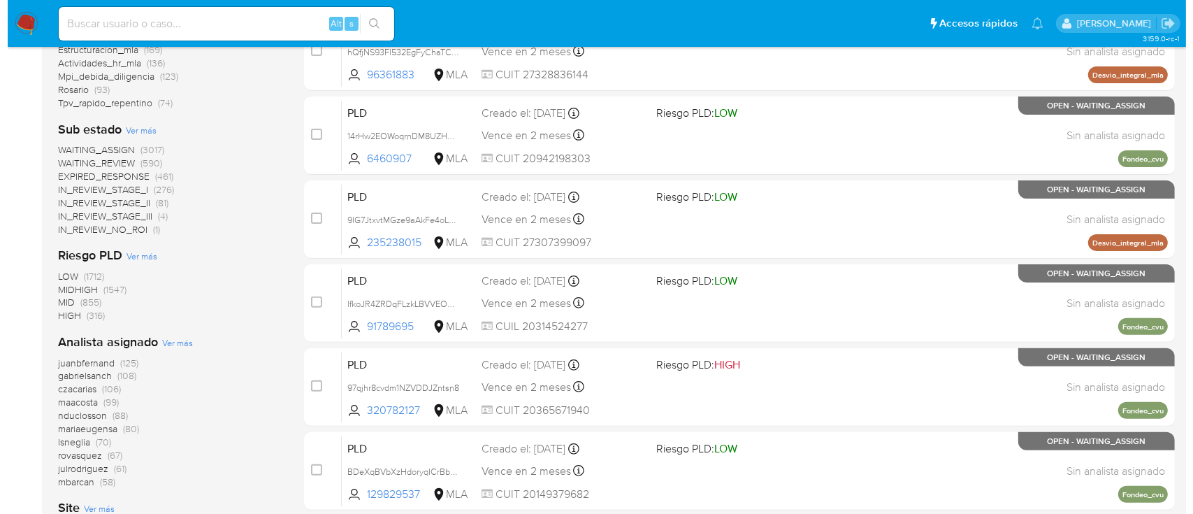
scroll to position [466, 0]
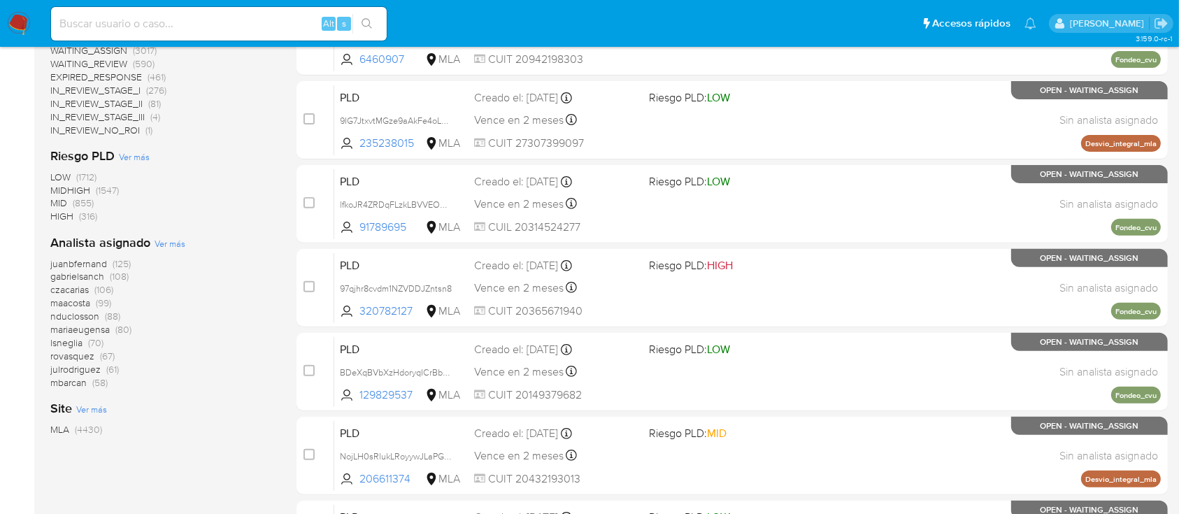
click at [166, 247] on span "Ver más" at bounding box center [169, 243] width 31 height 13
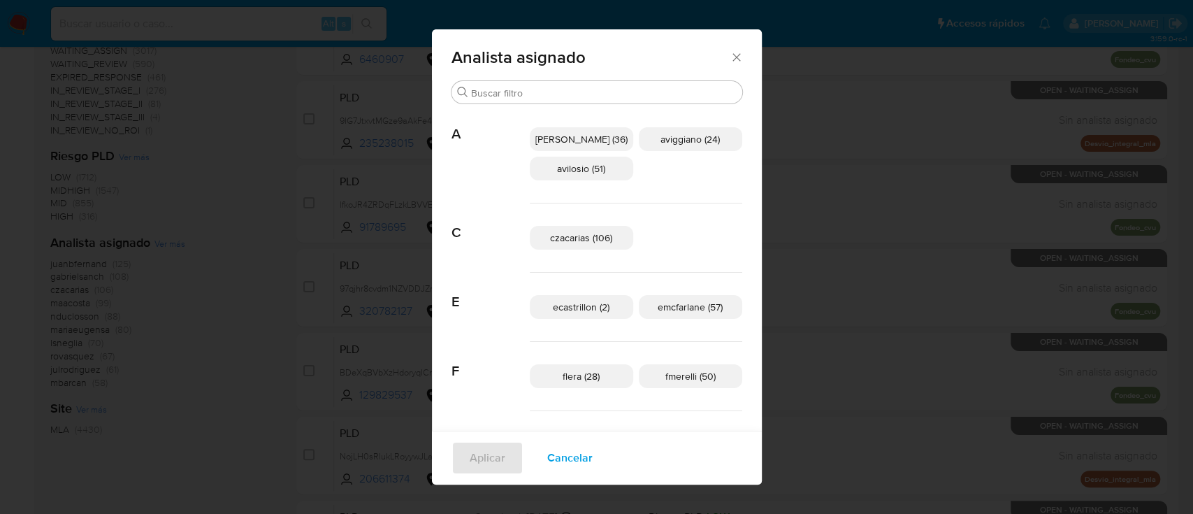
scroll to position [83, 0]
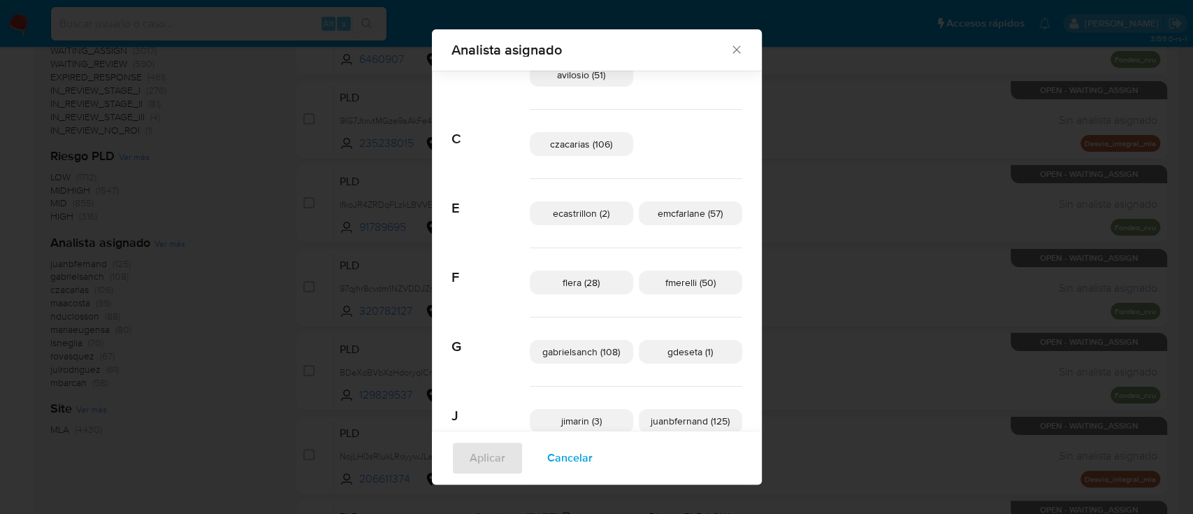
click at [549, 456] on button "Cancelar" at bounding box center [570, 458] width 82 height 34
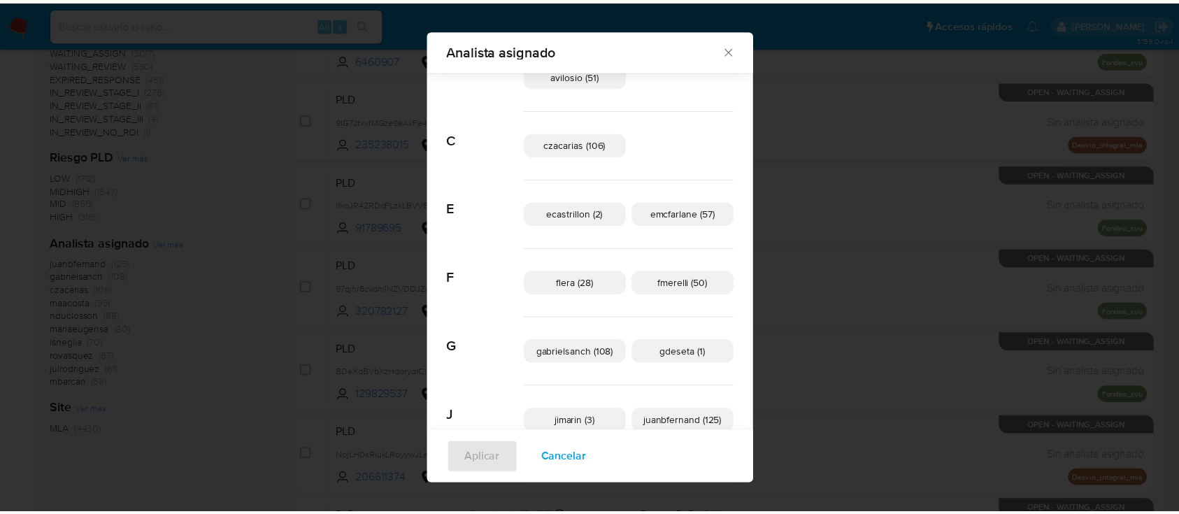
scroll to position [0, 0]
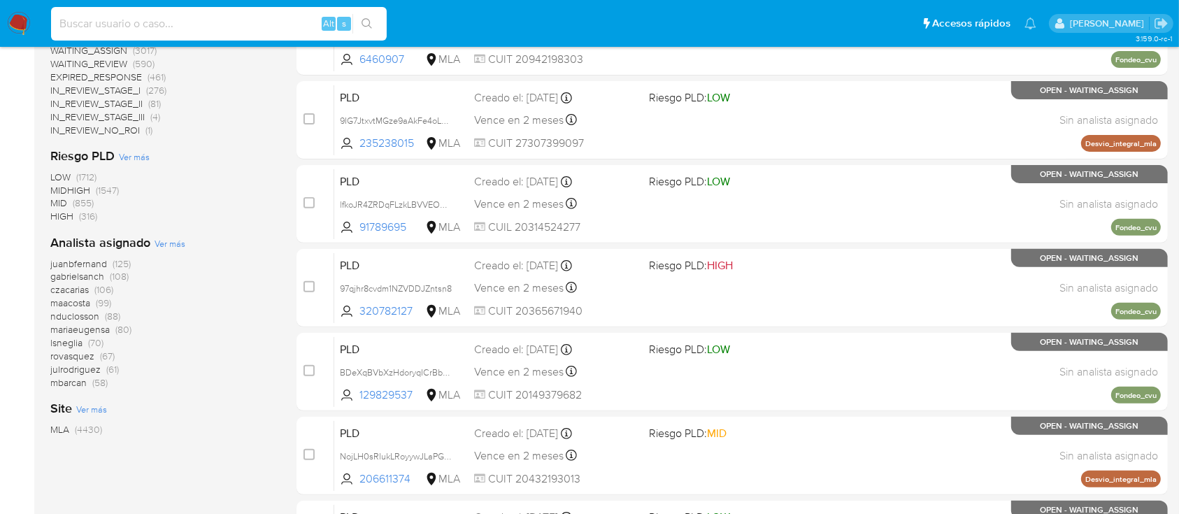
click at [308, 22] on input at bounding box center [219, 24] width 336 height 18
paste input "1805695143"
type input "1805695143"
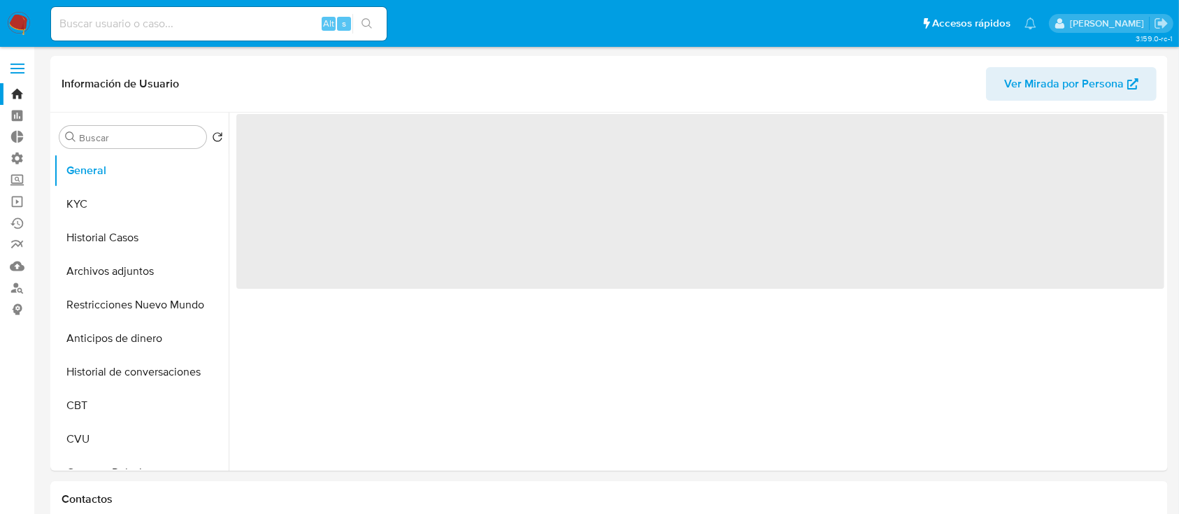
select select "10"
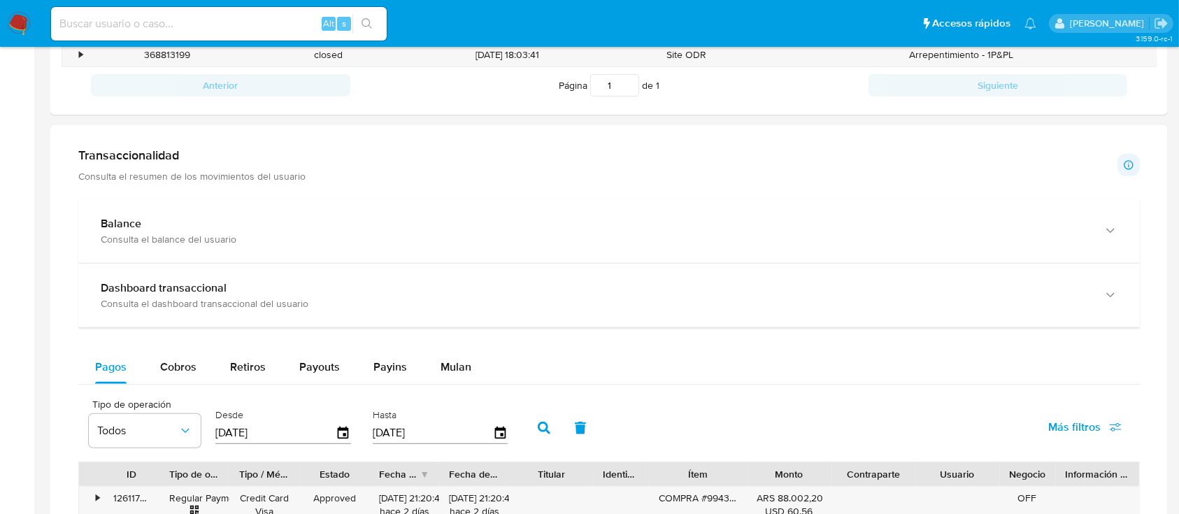
scroll to position [549, 0]
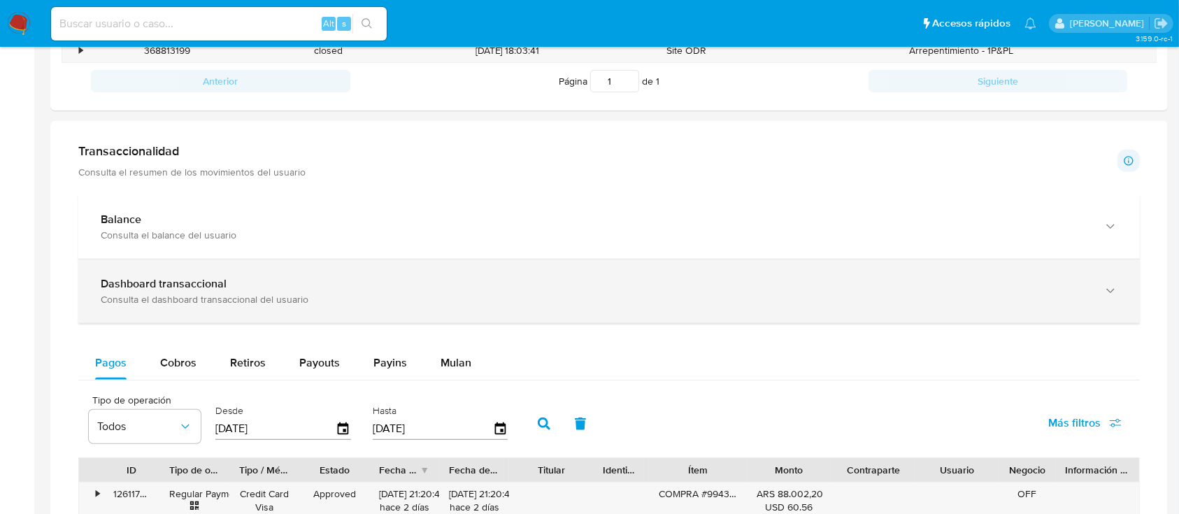
click at [173, 287] on b "Dashboard transaccional" at bounding box center [164, 283] width 126 height 16
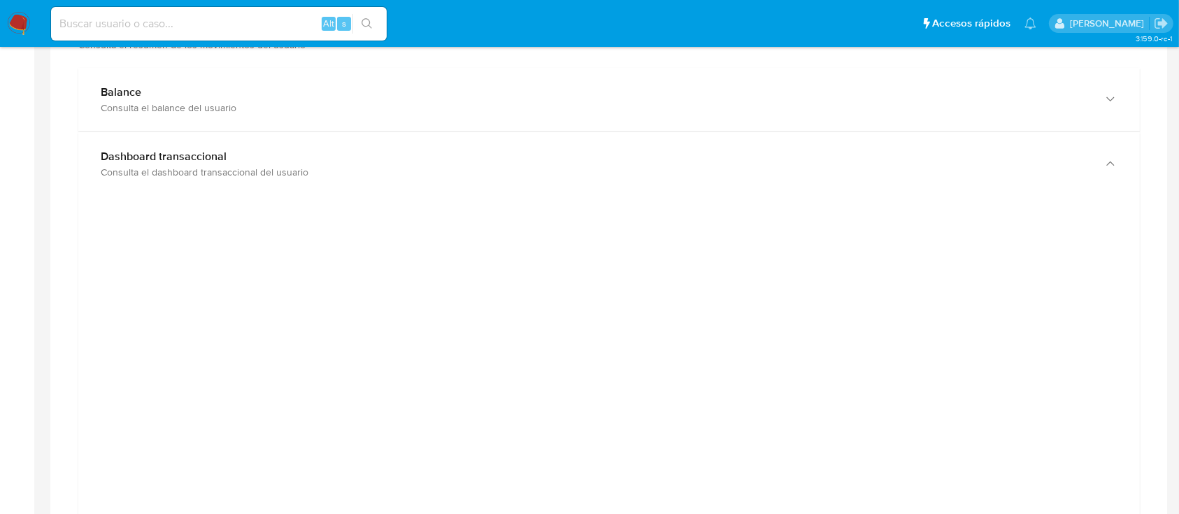
scroll to position [677, 0]
click at [122, 321] on div at bounding box center [608, 520] width 1039 height 629
click at [1085, 325] on div at bounding box center [608, 520] width 1039 height 629
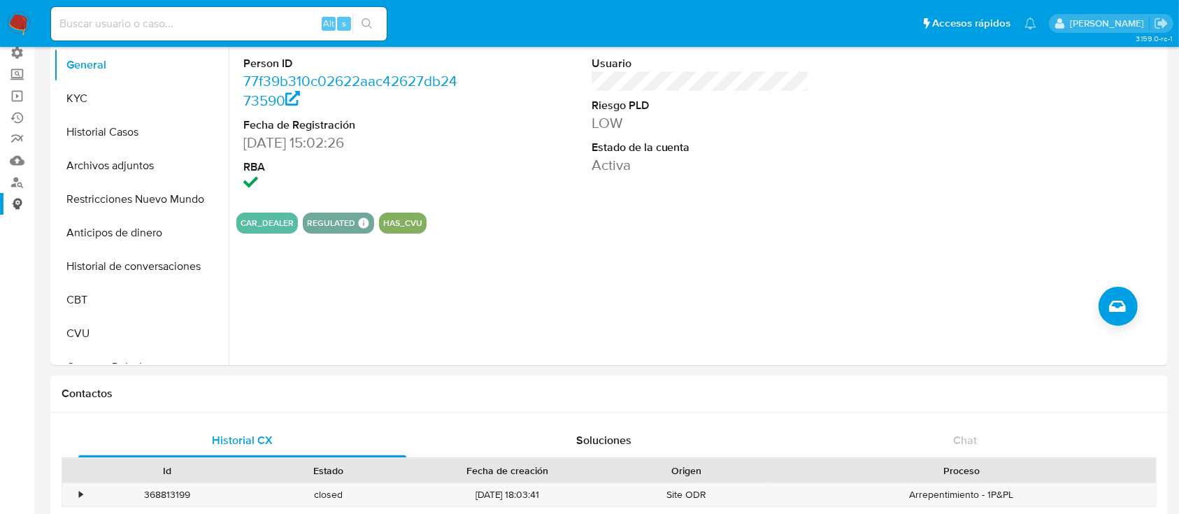
scroll to position [104, 0]
click at [22, 96] on link "Operaciones masivas" at bounding box center [83, 98] width 166 height 22
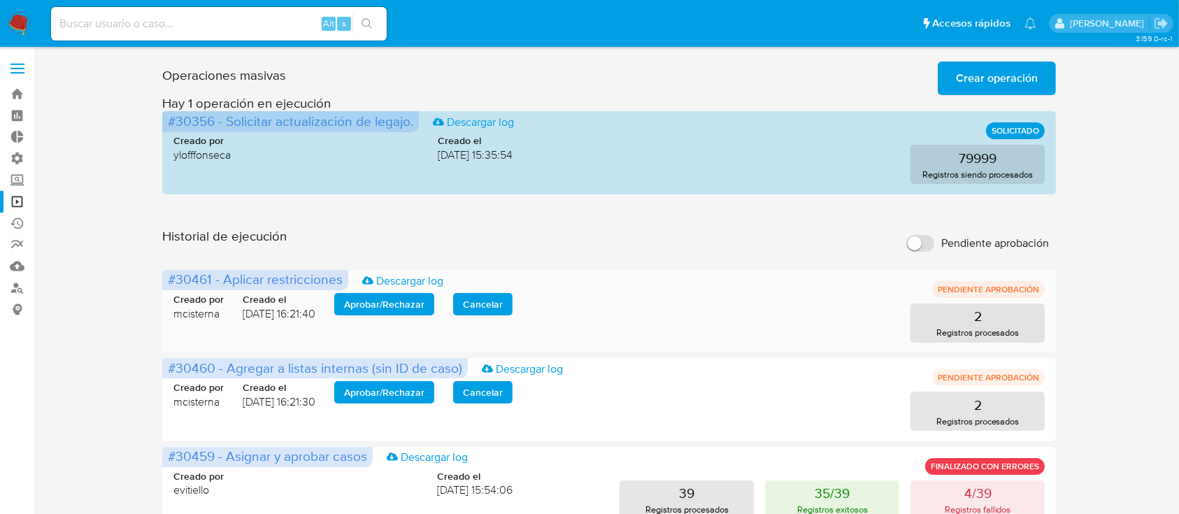
click at [392, 310] on span "Aprobar / Rechazar" at bounding box center [384, 304] width 80 height 20
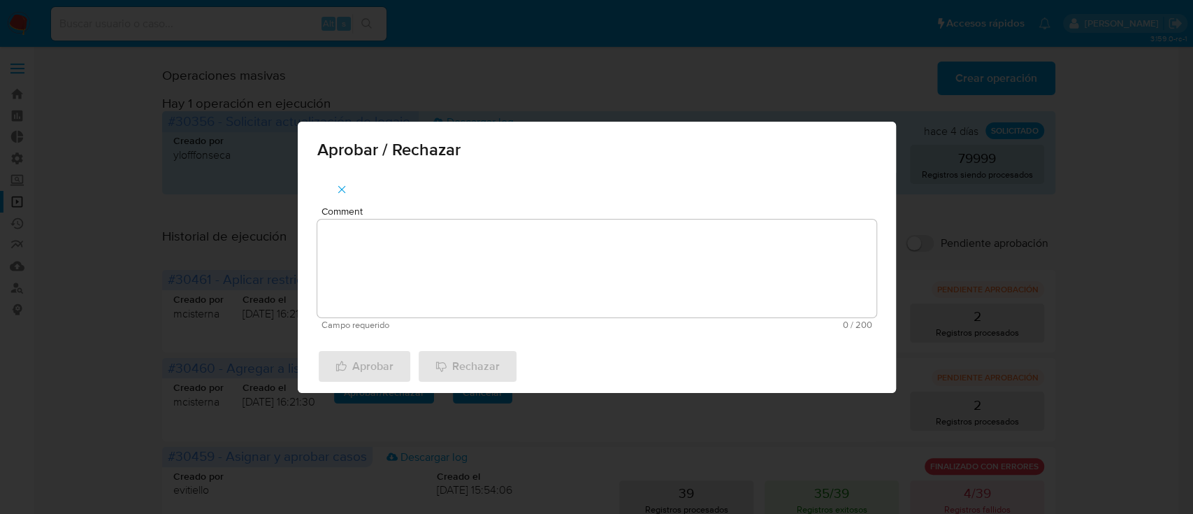
click at [431, 247] on textarea "Comment" at bounding box center [596, 268] width 559 height 98
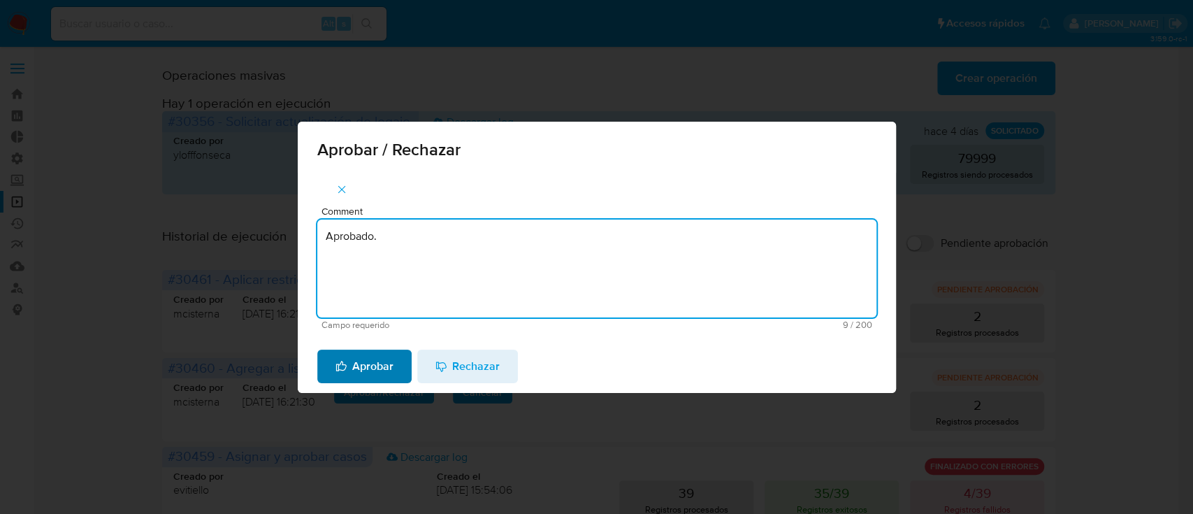
type textarea "Aprobado."
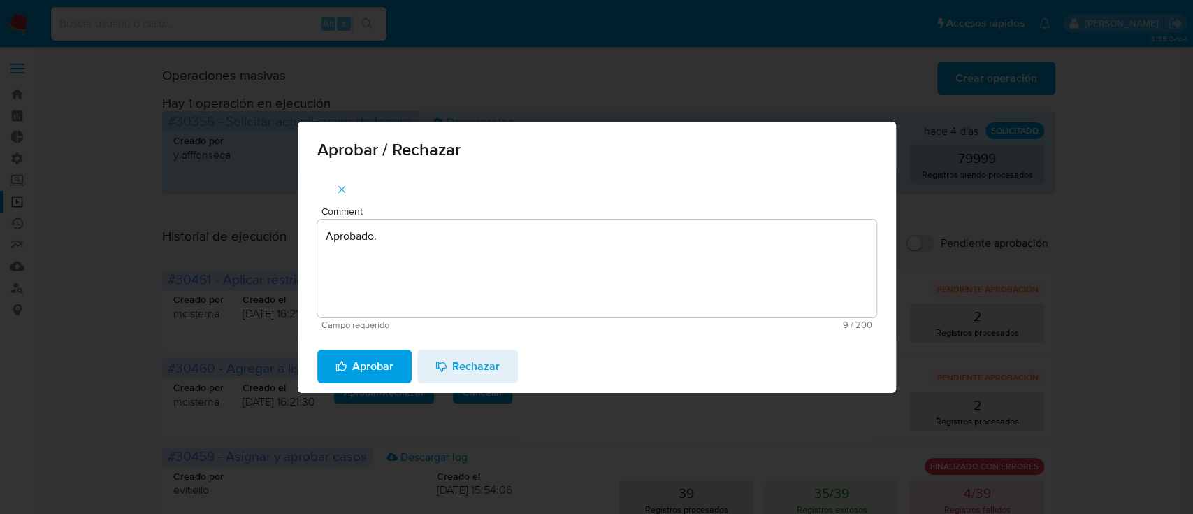
click at [391, 358] on span "Aprobar" at bounding box center [365, 366] width 58 height 31
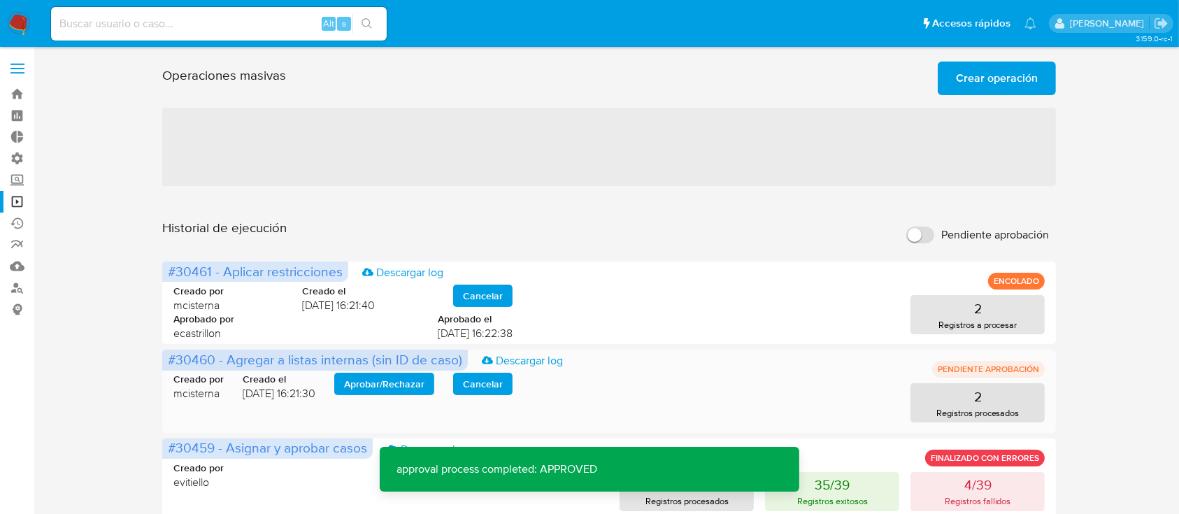
click at [417, 375] on span "Aprobar / Rechazar" at bounding box center [384, 384] width 80 height 20
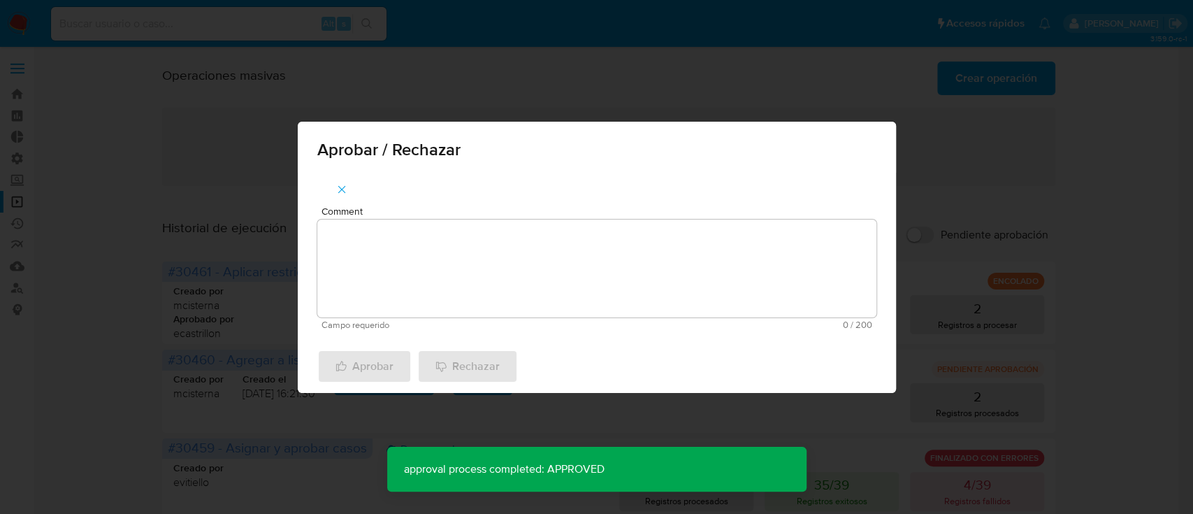
click at [452, 303] on textarea "Comment" at bounding box center [596, 268] width 559 height 98
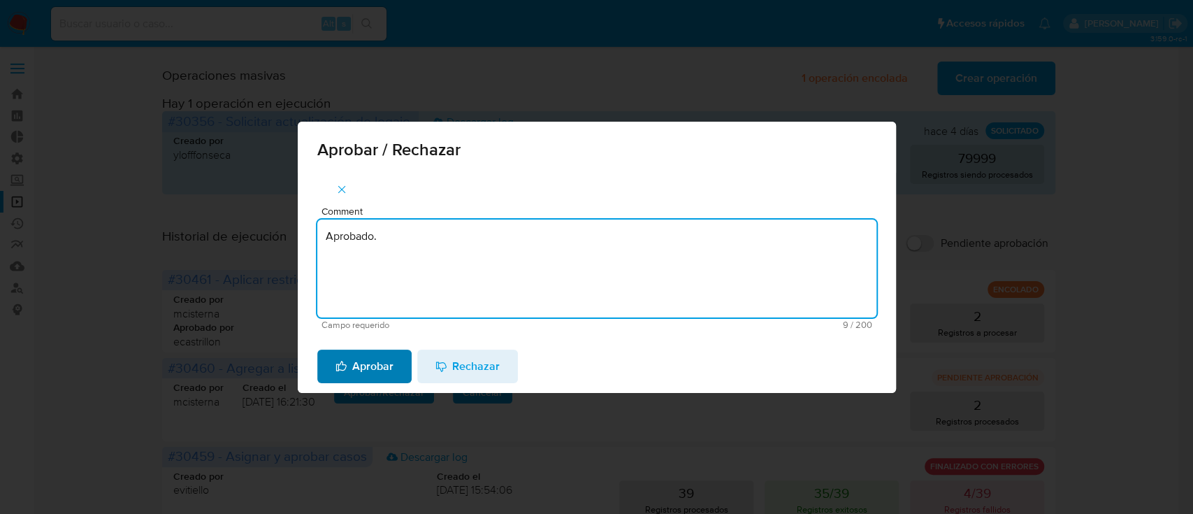
type textarea "Aprobado."
click at [383, 369] on span "Aprobar" at bounding box center [365, 366] width 58 height 31
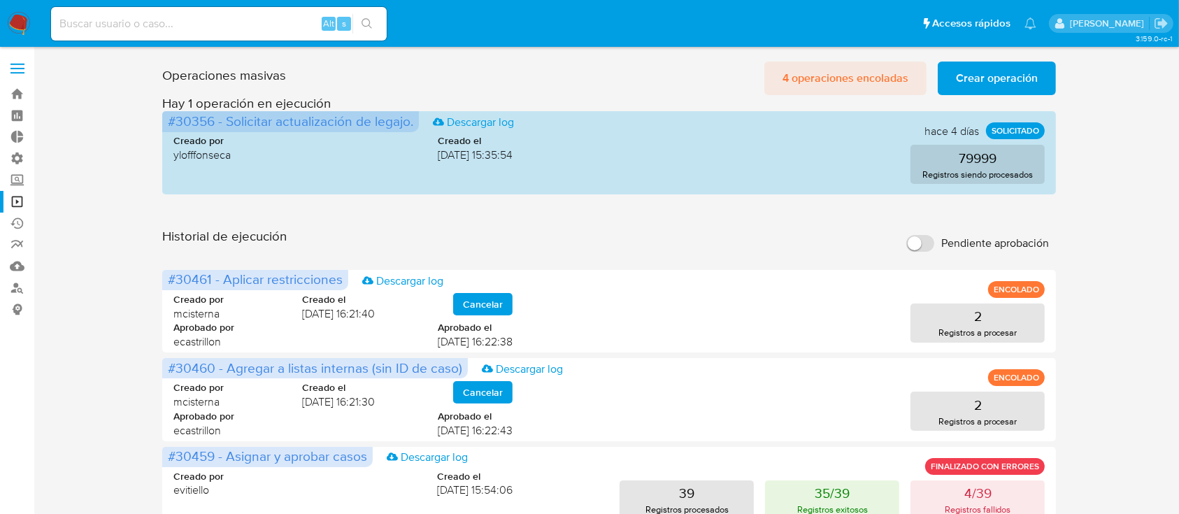
drag, startPoint x: 816, startPoint y: 85, endPoint x: 786, endPoint y: 74, distance: 32.7
click at [786, 74] on span "4 operaciones encoladas" at bounding box center [845, 78] width 126 height 31
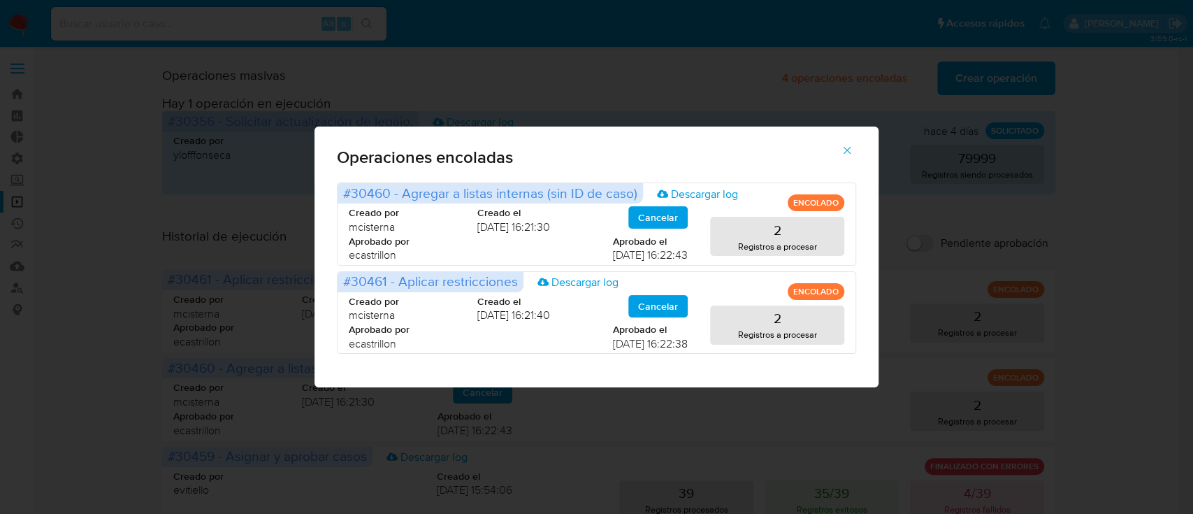
click at [842, 157] on span "button" at bounding box center [847, 150] width 13 height 31
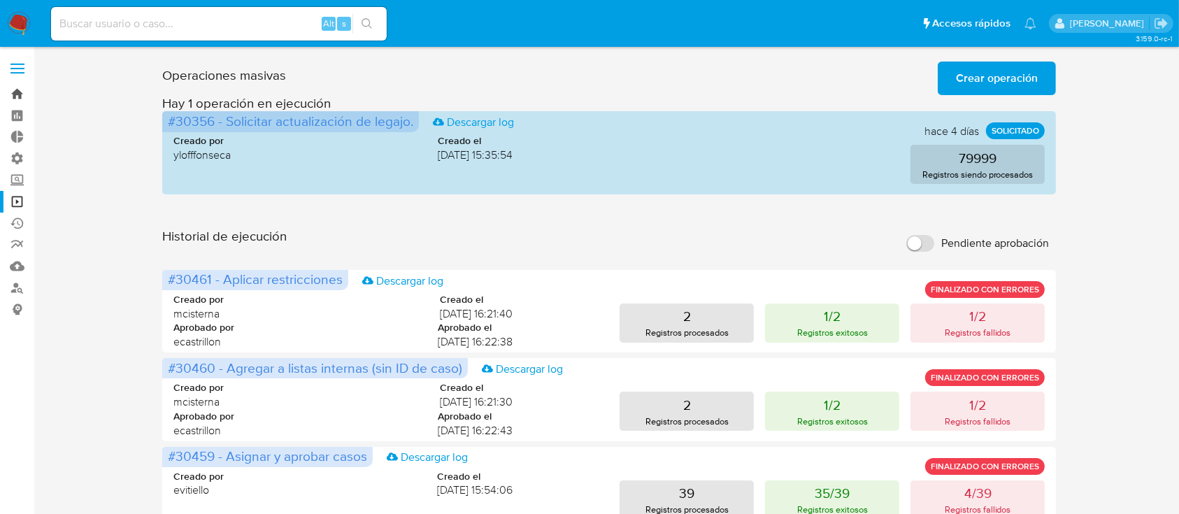
click at [8, 97] on link "Bandeja" at bounding box center [83, 94] width 166 height 22
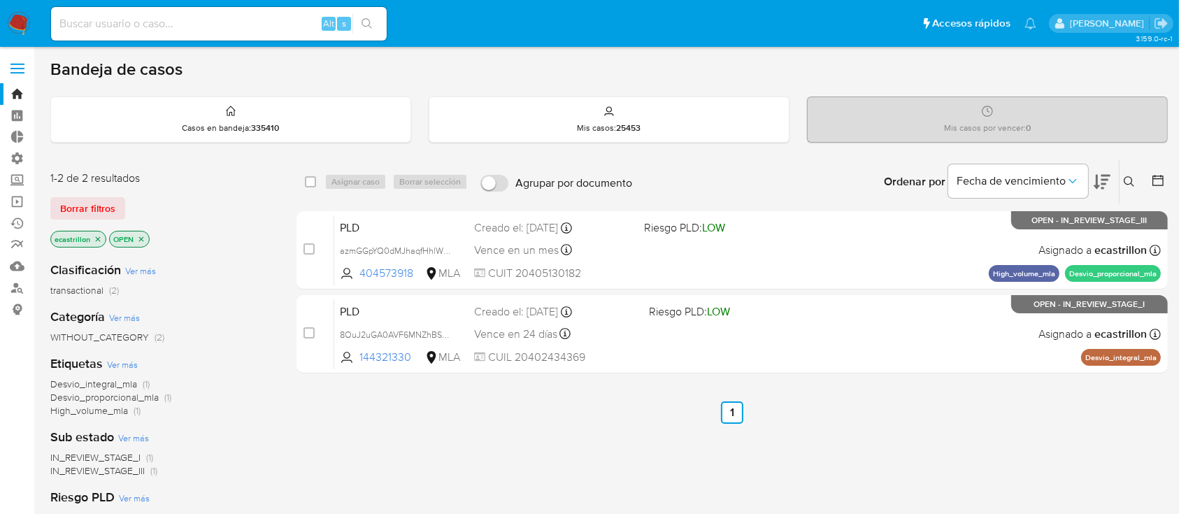
click at [89, 199] on span "Borrar filtros" at bounding box center [87, 209] width 55 height 20
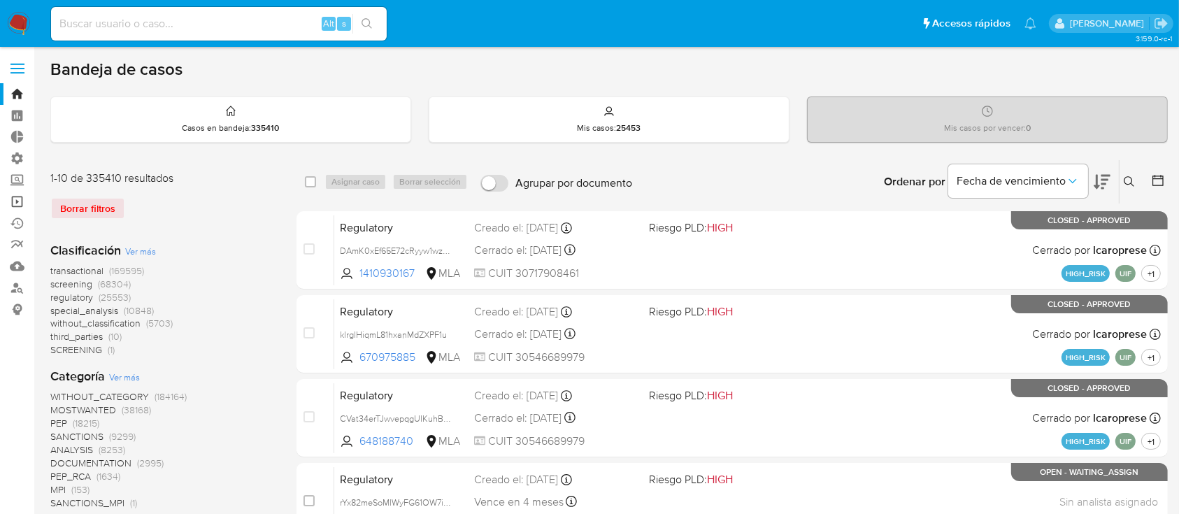
click at [29, 204] on link "Operaciones masivas" at bounding box center [83, 202] width 166 height 22
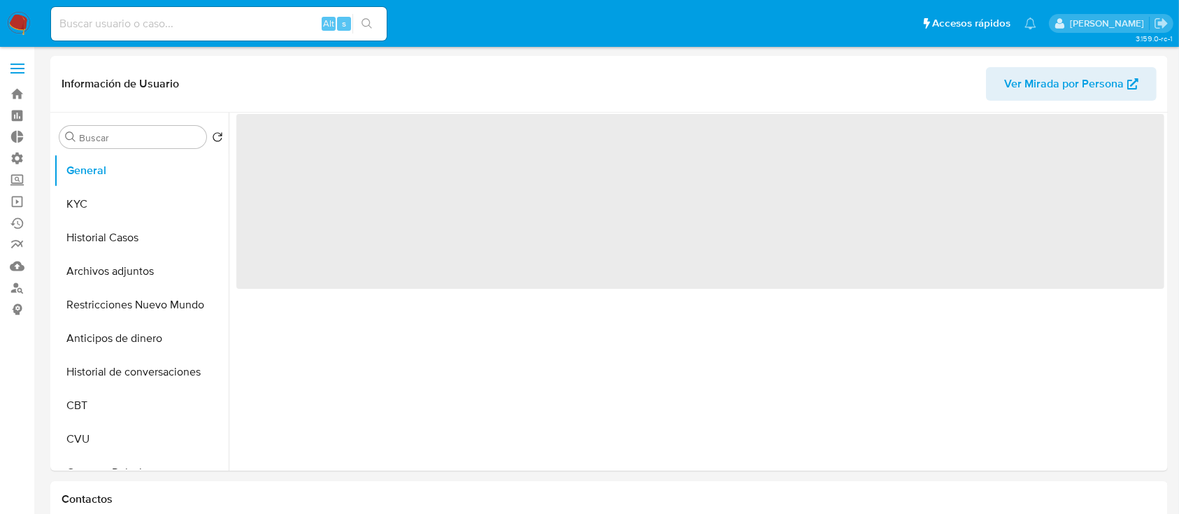
select select "10"
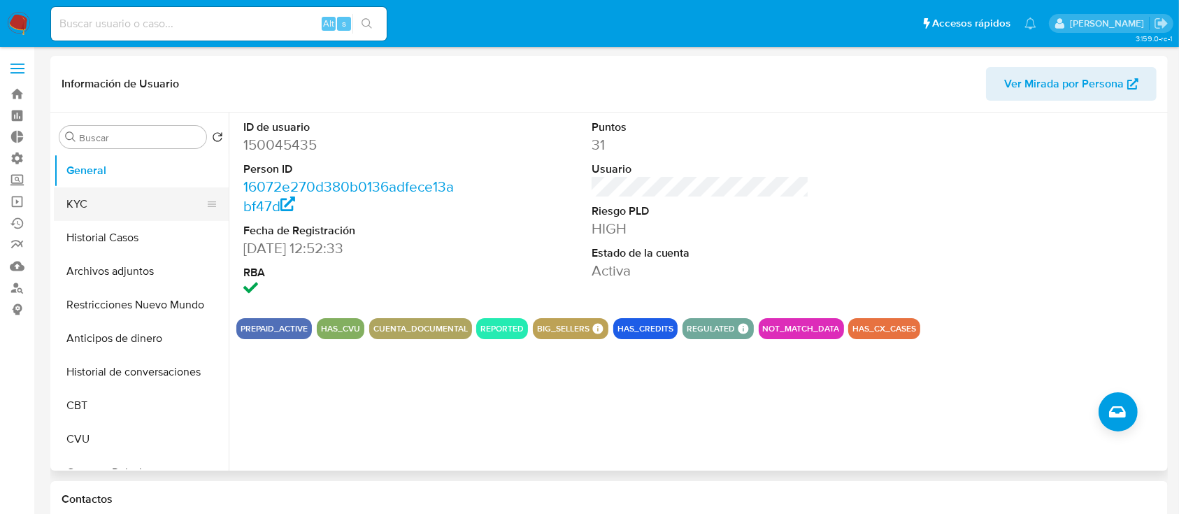
click at [140, 193] on button "KYC" at bounding box center [136, 204] width 164 height 34
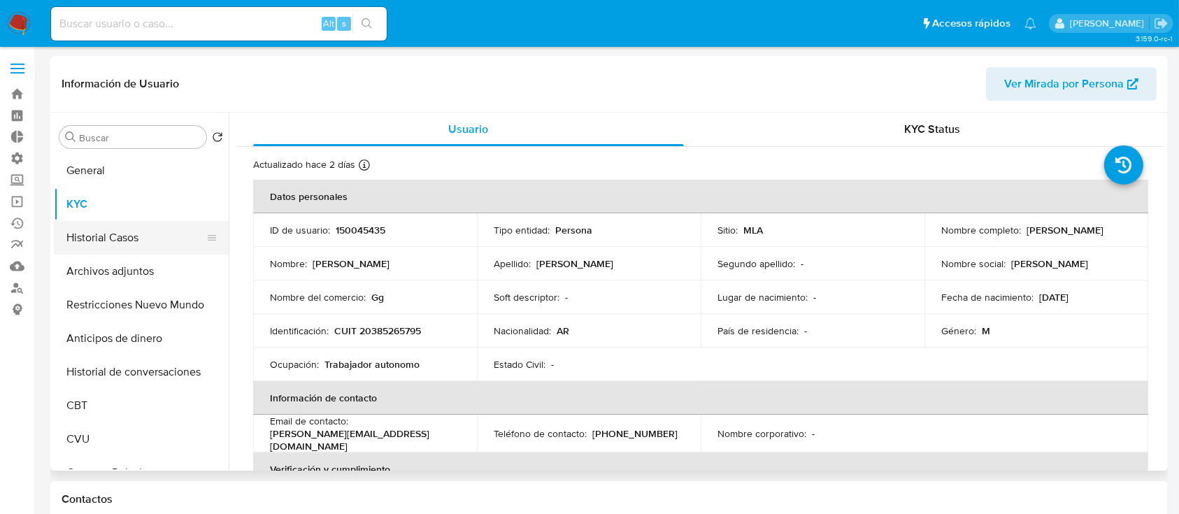
click at [131, 235] on button "Historial Casos" at bounding box center [136, 238] width 164 height 34
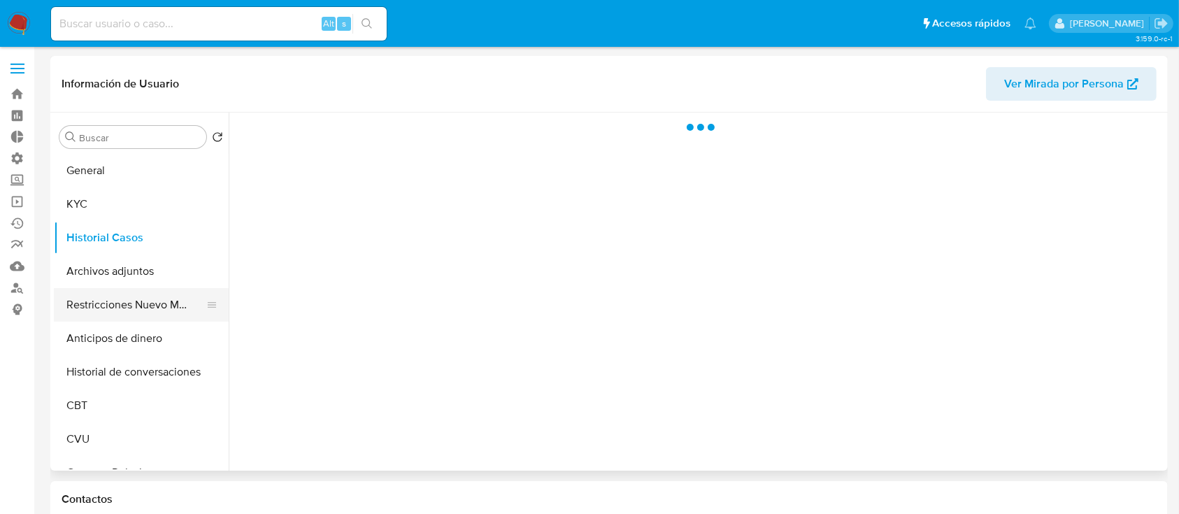
click at [108, 301] on button "Restricciones Nuevo Mundo" at bounding box center [136, 305] width 164 height 34
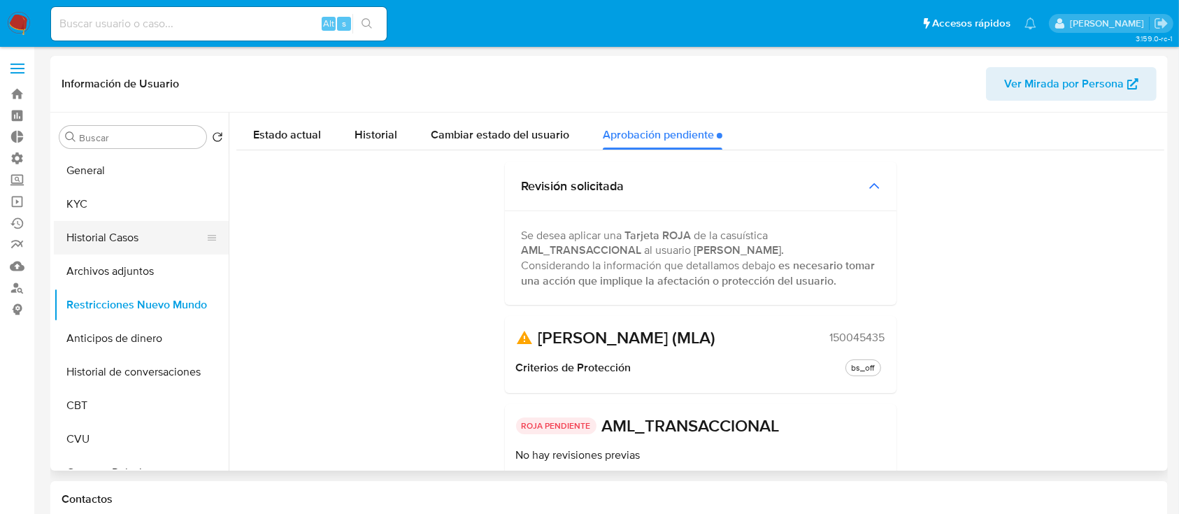
click at [123, 232] on button "Historial Casos" at bounding box center [136, 238] width 164 height 34
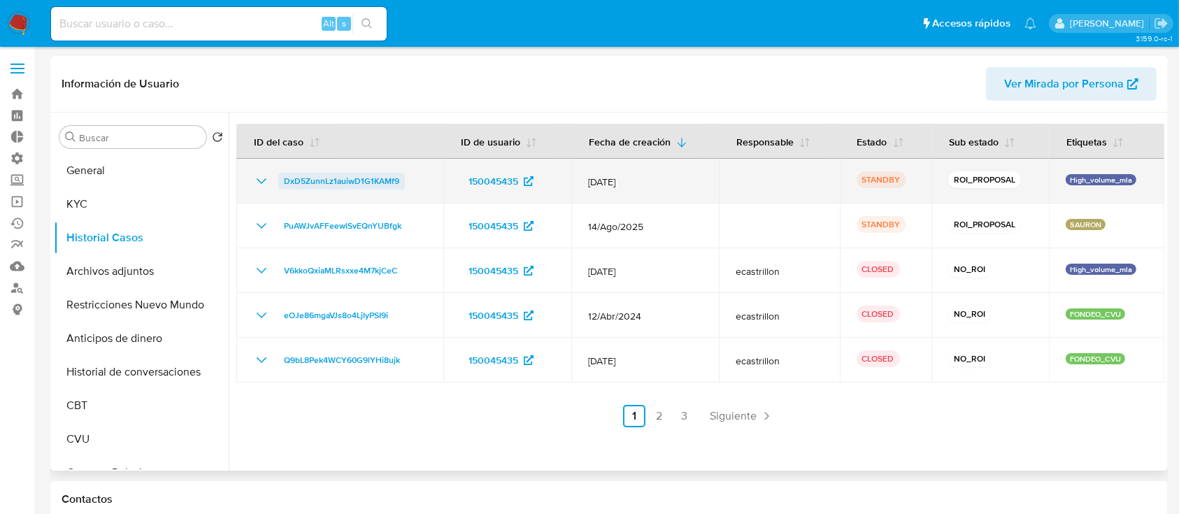
click at [314, 180] on span "DxD5ZunnLz1auiwD1G1KAMf9" at bounding box center [341, 181] width 115 height 17
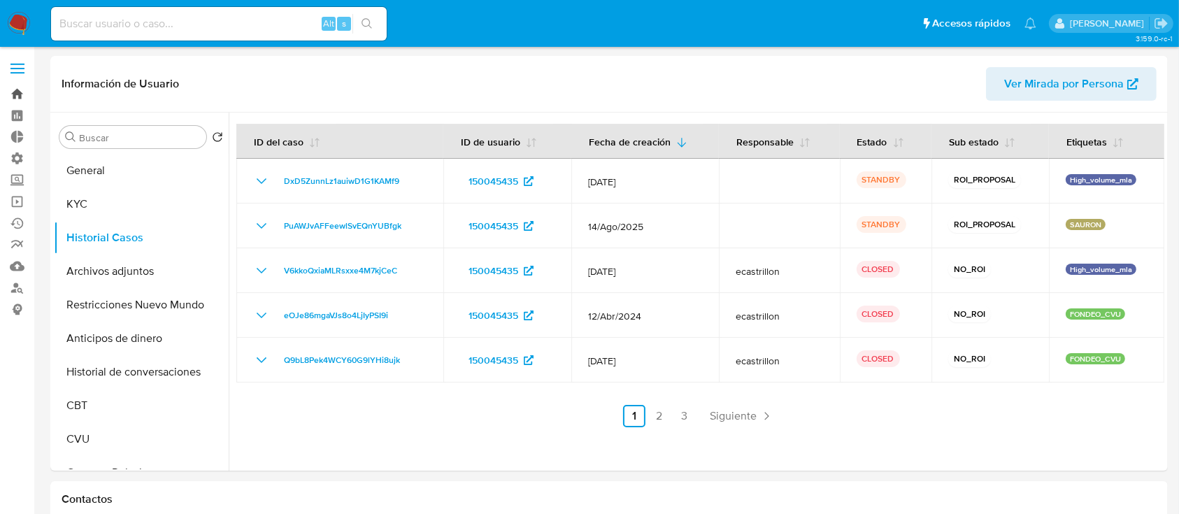
click at [15, 97] on link "Bandeja" at bounding box center [83, 94] width 166 height 22
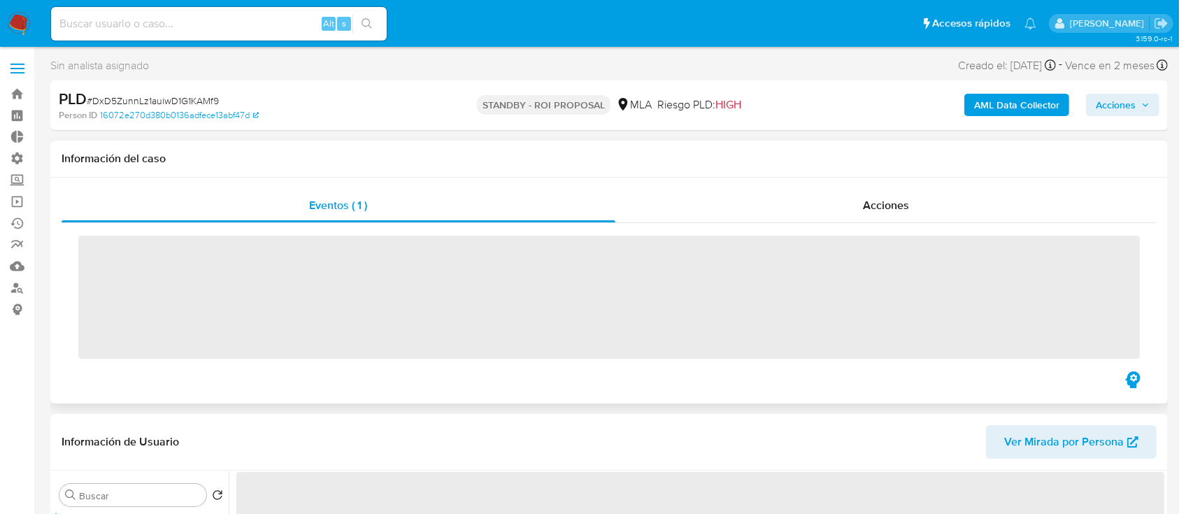
click at [775, 187] on div "Eventos ( 1 ) Acciones ‌" at bounding box center [608, 291] width 1117 height 226
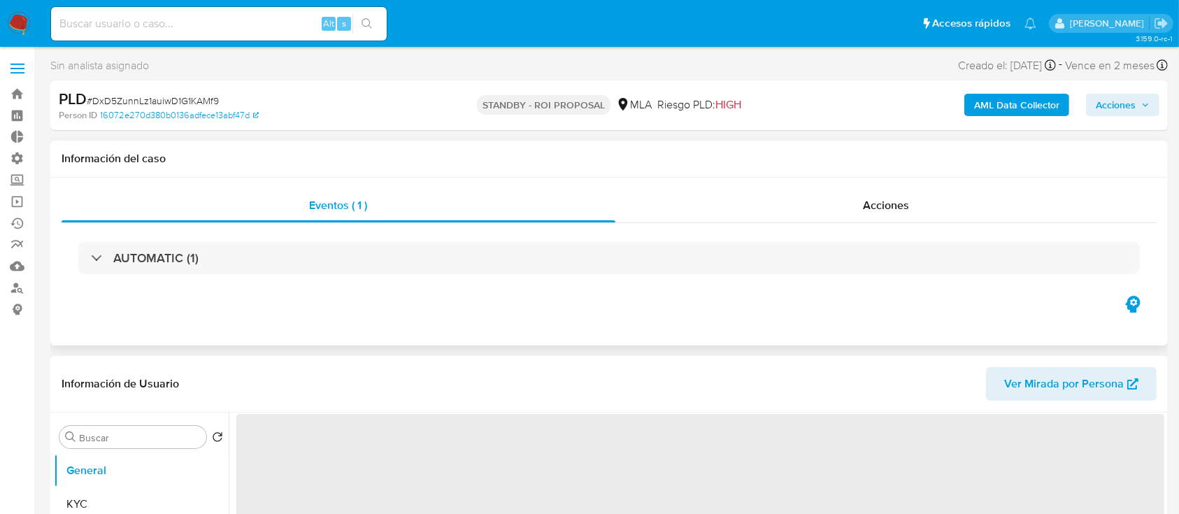
click at [776, 187] on div "Eventos ( 1 ) Acciones AUTOMATIC (1)" at bounding box center [608, 262] width 1117 height 168
select select "10"
click at [761, 208] on div "Acciones" at bounding box center [886, 206] width 542 height 34
click at [788, 203] on div "Acciones" at bounding box center [886, 206] width 542 height 34
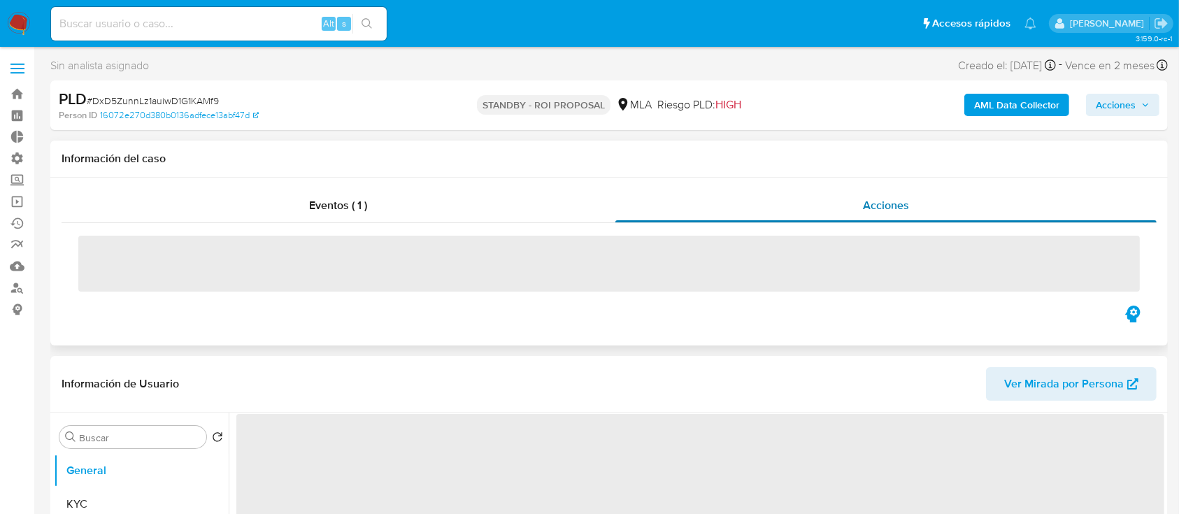
select select "10"
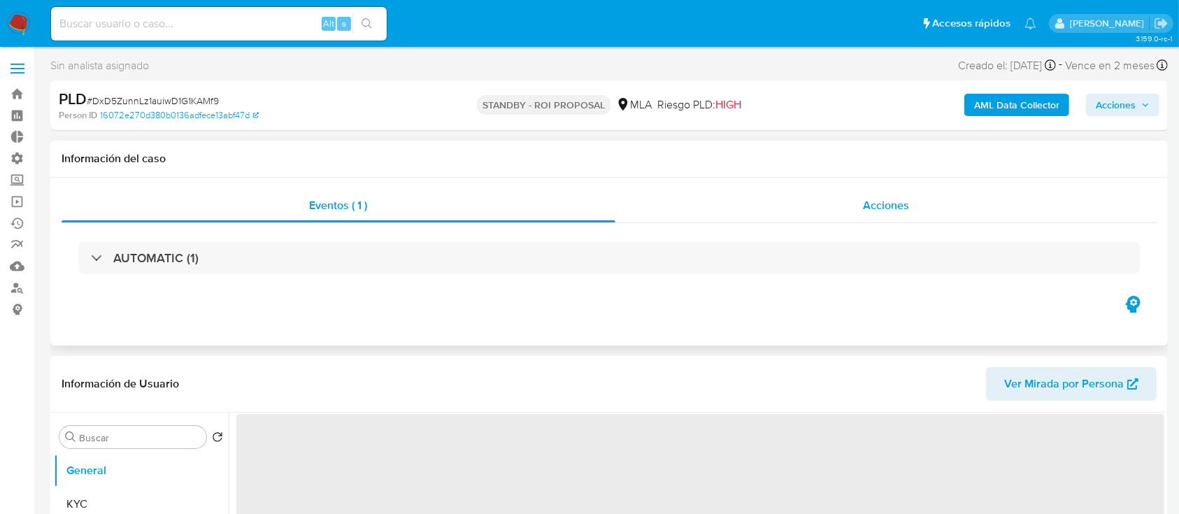
select select "10"
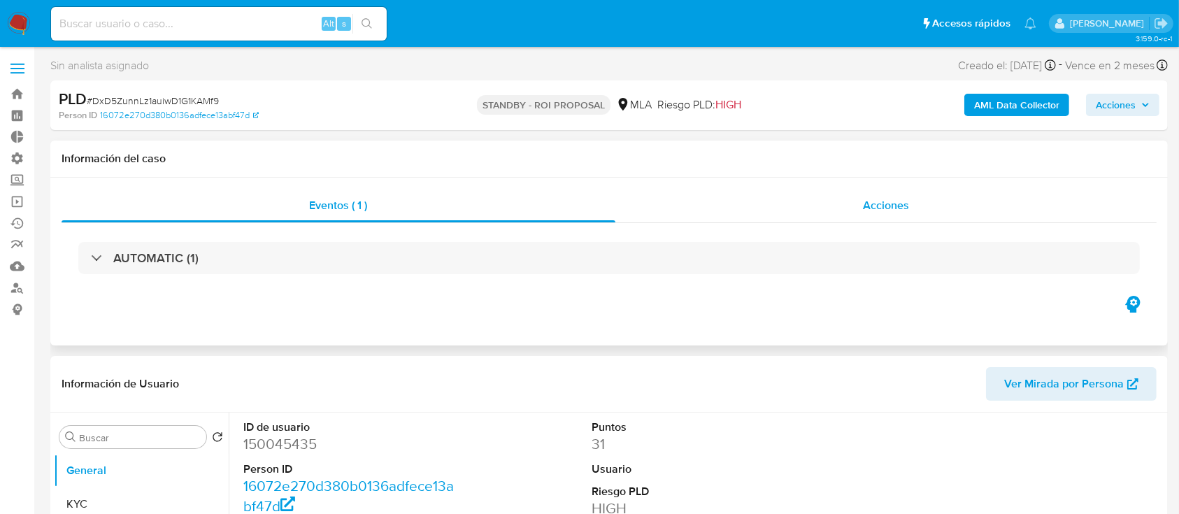
click at [754, 212] on div "Acciones" at bounding box center [886, 206] width 542 height 34
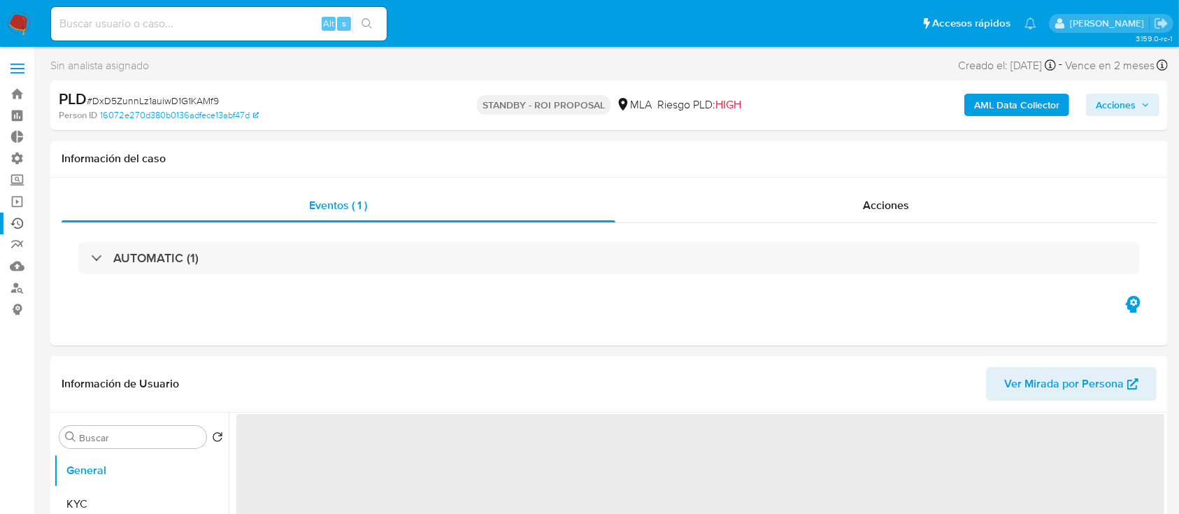
select select "10"
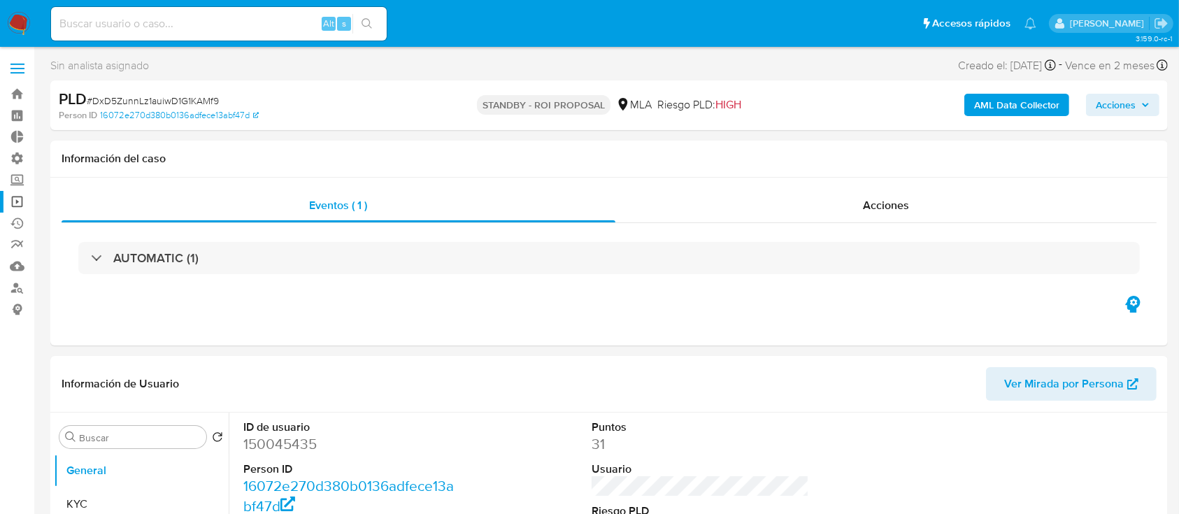
click at [9, 197] on link "Operaciones masivas" at bounding box center [83, 202] width 166 height 22
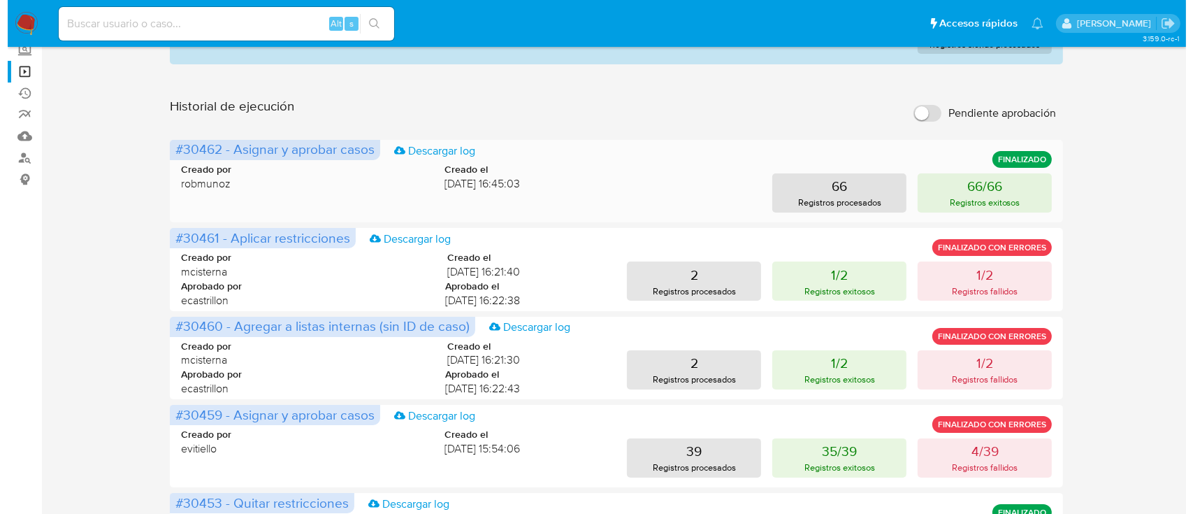
scroll to position [145, 0]
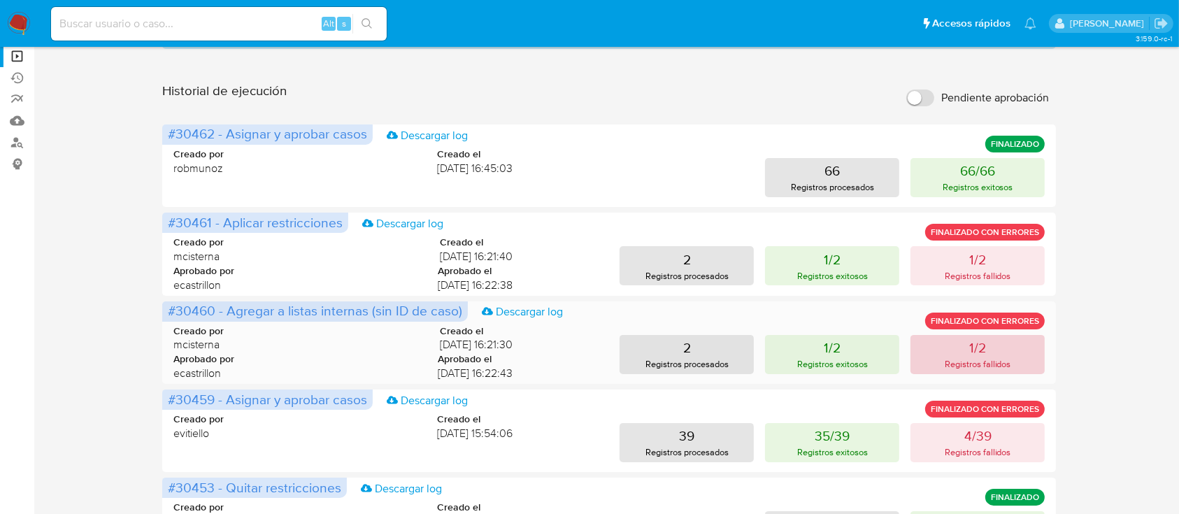
click at [946, 349] on button "1/2 Registros fallidos" at bounding box center [977, 354] width 134 height 39
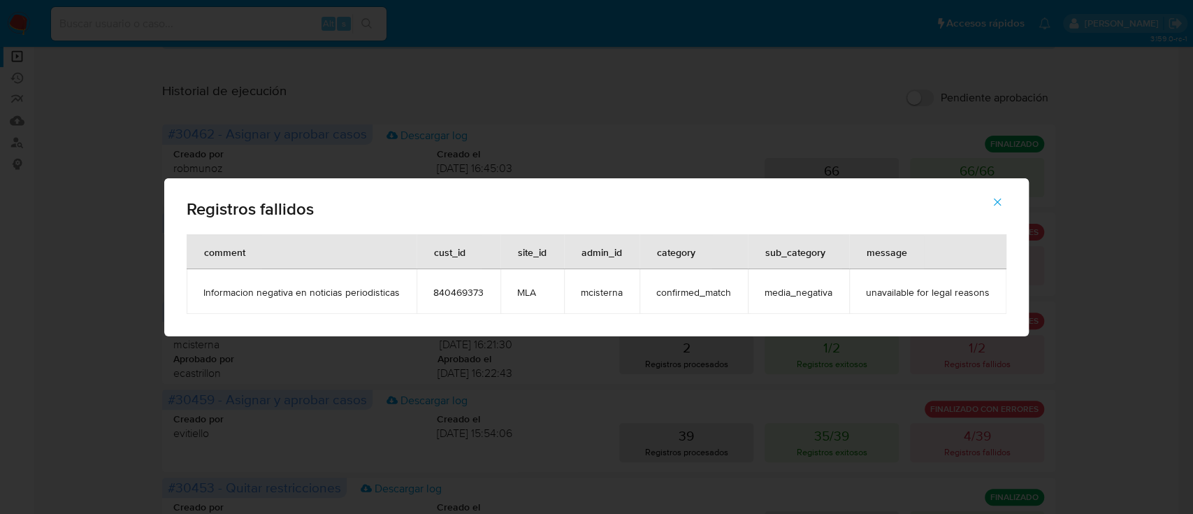
click at [999, 204] on icon "button" at bounding box center [998, 202] width 8 height 8
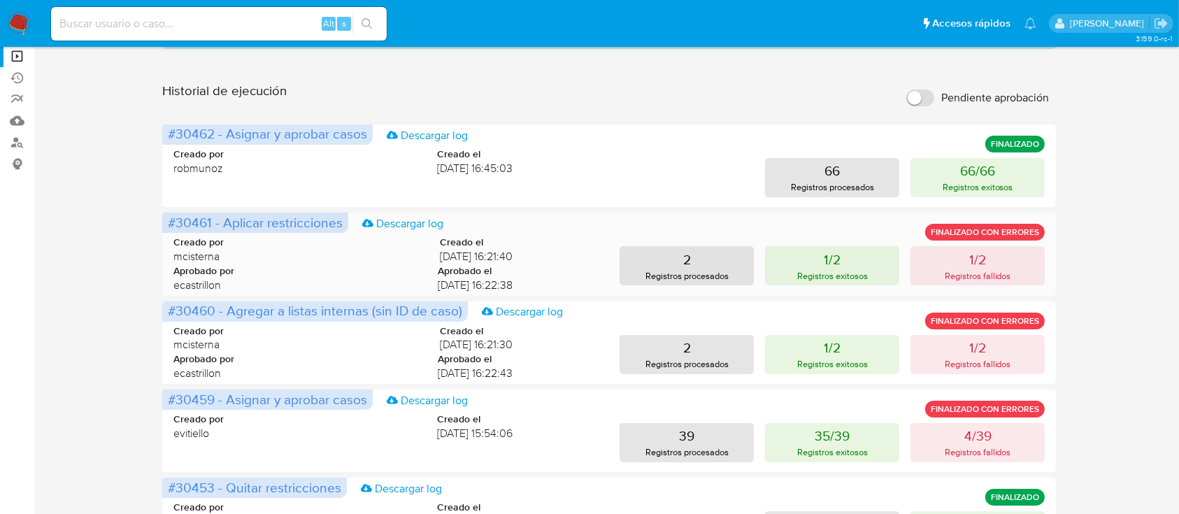
click at [995, 285] on div "Creado por mcisterna Creado el [DATE] 16:21:40 Aprobado por ecastrillon Aprobad…" at bounding box center [608, 260] width 871 height 85
click at [992, 266] on button "1/2 Registros fallidos" at bounding box center [977, 265] width 134 height 39
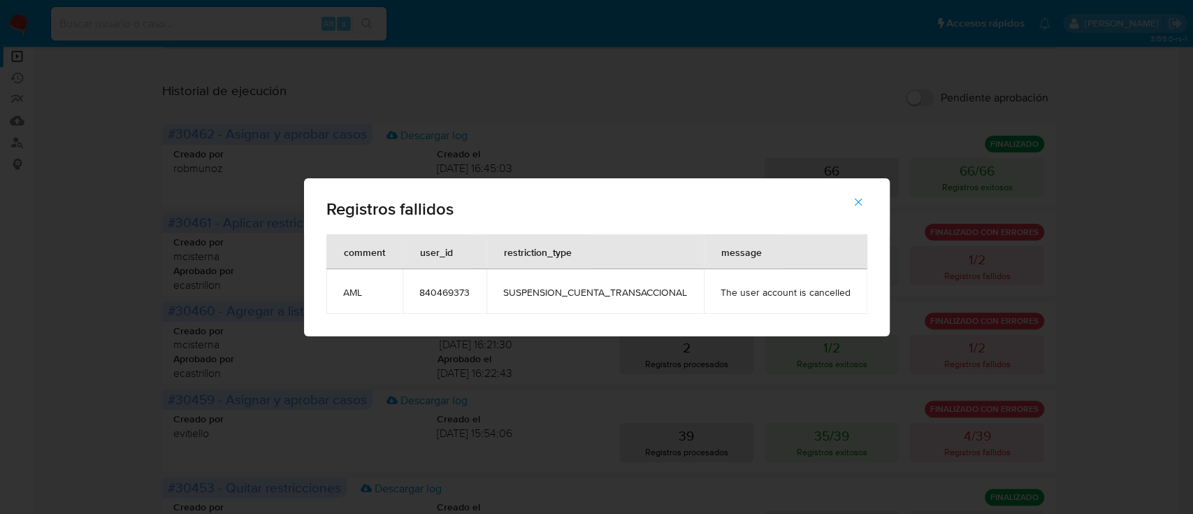
click at [860, 190] on span "button" at bounding box center [858, 202] width 13 height 31
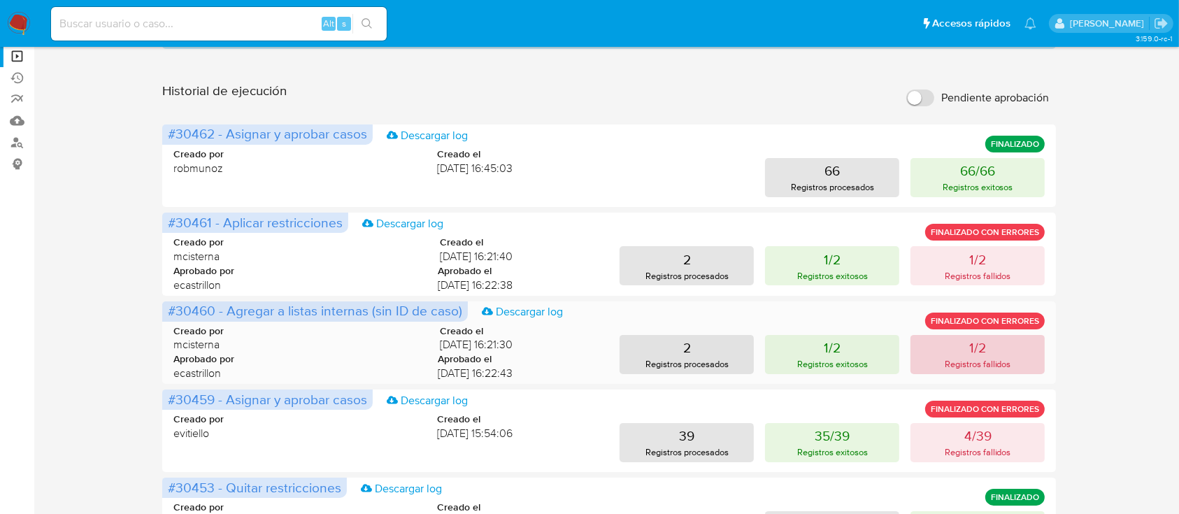
click at [945, 359] on p "Registros fallidos" at bounding box center [977, 363] width 66 height 13
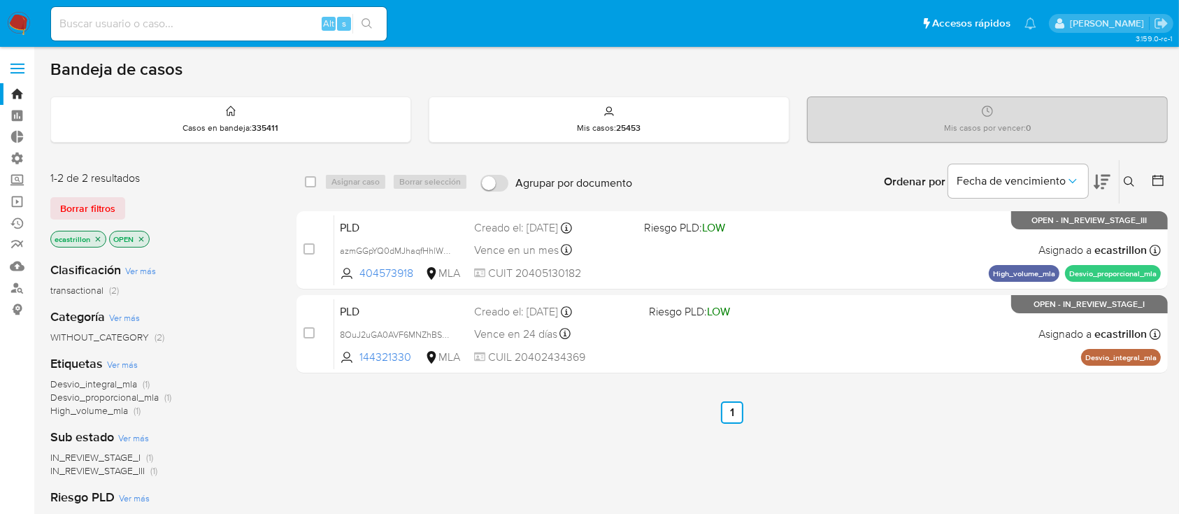
click at [570, 512] on div "select-all-cases-checkbox Asignar caso Borrar selección Agrupar por documento O…" at bounding box center [731, 475] width 871 height 633
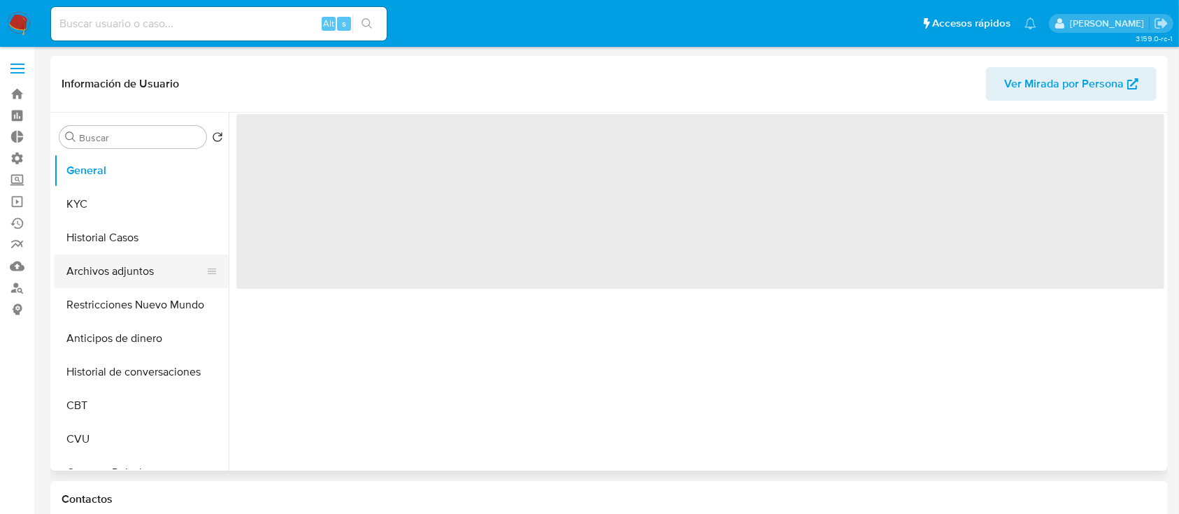
select select "10"
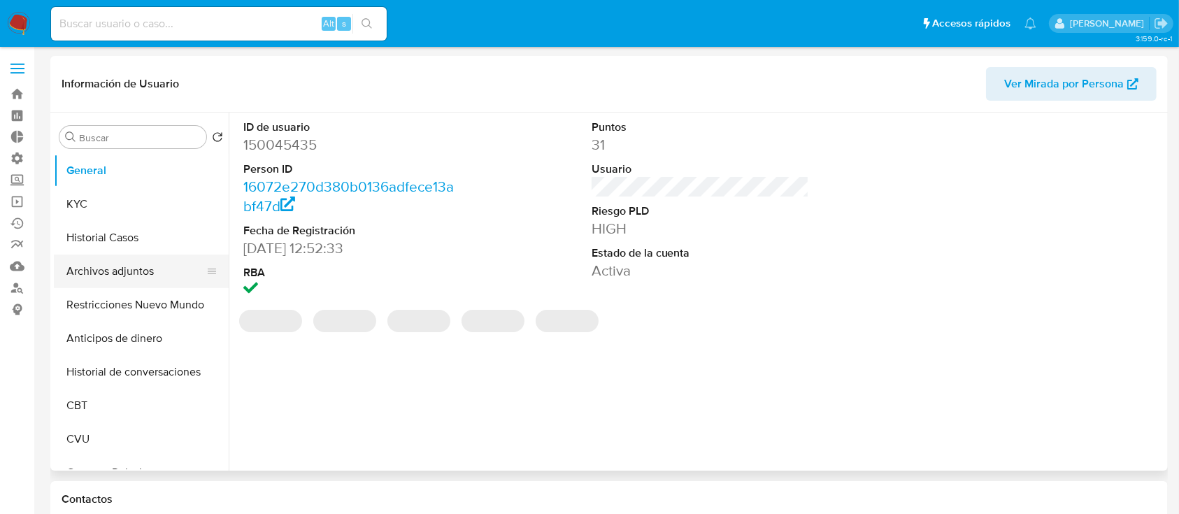
click at [108, 271] on button "Archivos adjuntos" at bounding box center [136, 271] width 164 height 34
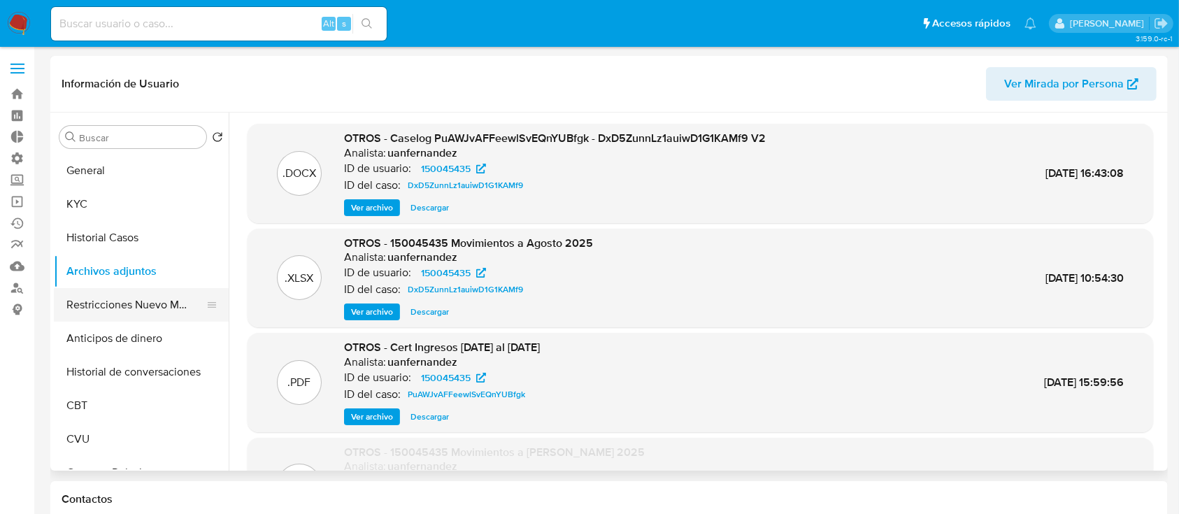
click at [127, 294] on button "Restricciones Nuevo Mundo" at bounding box center [136, 305] width 164 height 34
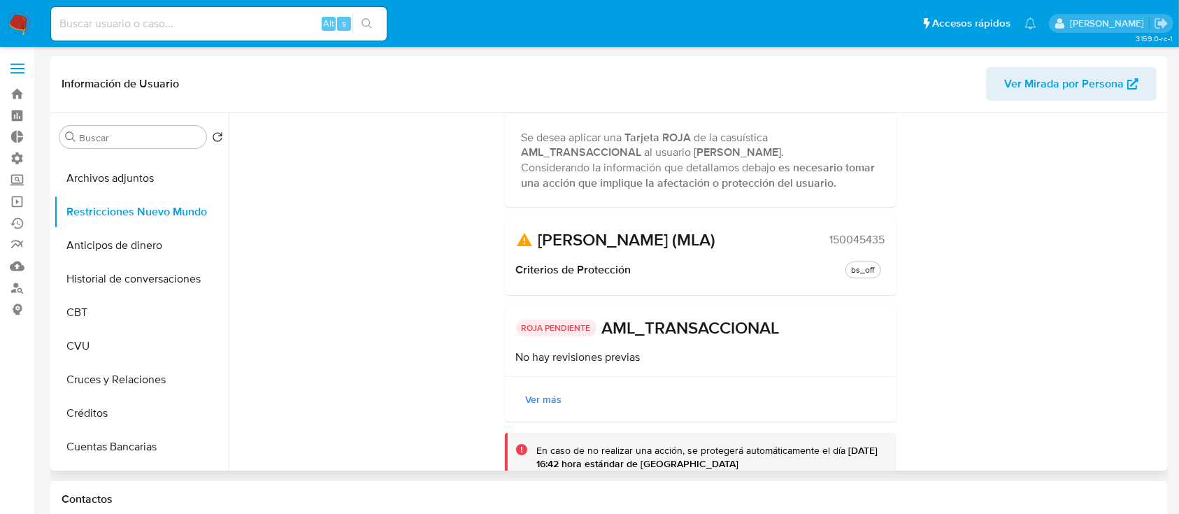
scroll to position [154, 0]
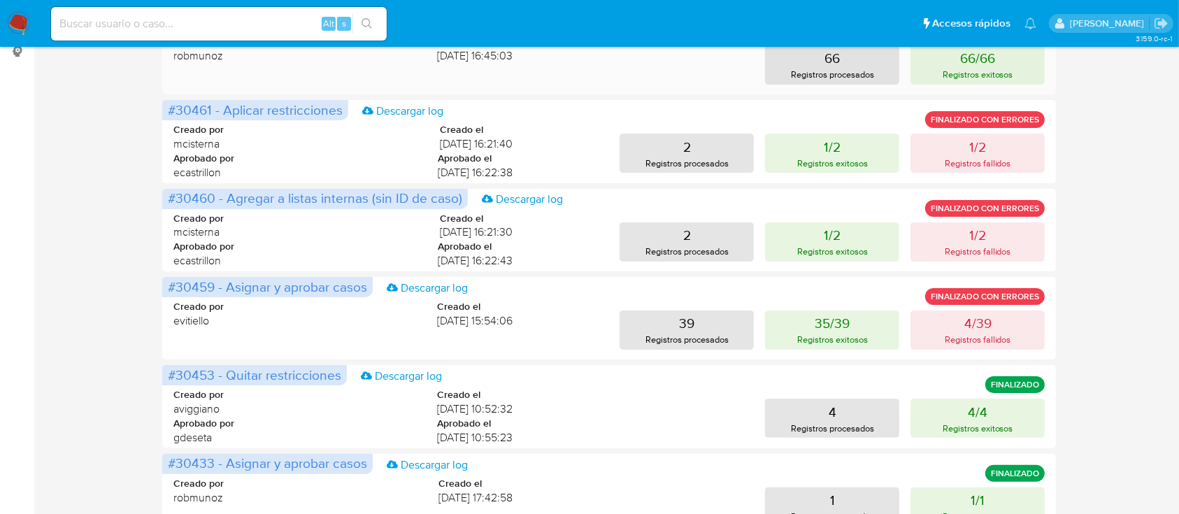
scroll to position [259, 0]
click at [947, 341] on p "Registros fallidos" at bounding box center [977, 338] width 66 height 13
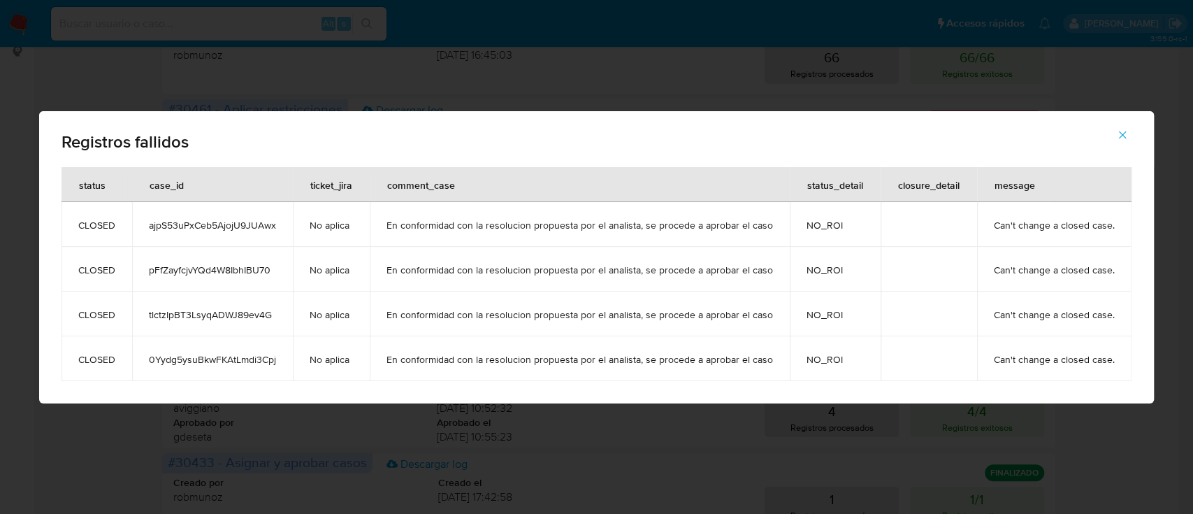
click at [1127, 131] on button "button" at bounding box center [1122, 135] width 49 height 34
